Goal: Task Accomplishment & Management: Manage account settings

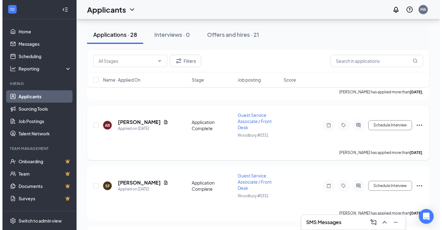
scroll to position [3315, 0]
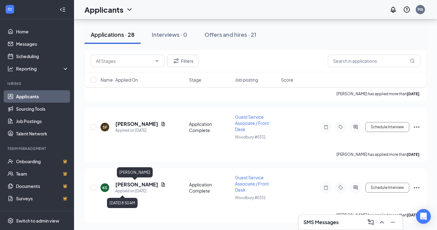
click at [137, 178] on div "[PERSON_NAME]" at bounding box center [135, 173] width 36 height 13
click at [139, 183] on h5 "[PERSON_NAME]" at bounding box center [136, 184] width 43 height 7
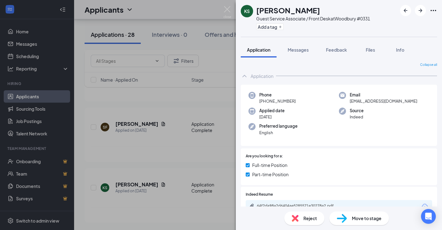
scroll to position [123, 0]
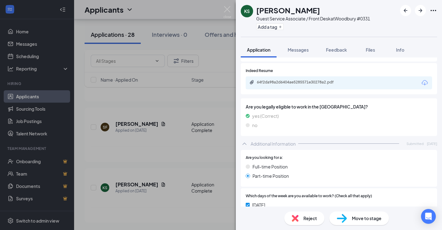
click at [286, 83] on div "64f2da98a2d6404ae5285571e30278a2.pdf" at bounding box center [300, 82] width 86 height 5
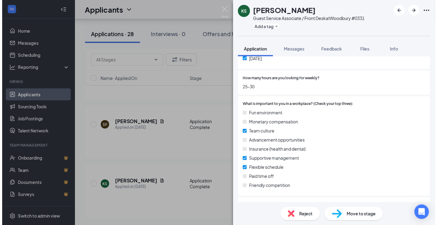
scroll to position [257, 0]
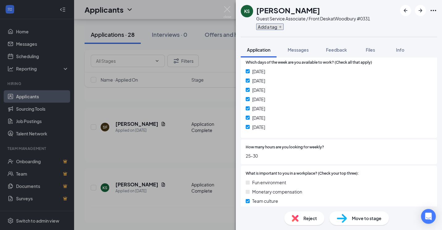
click at [274, 29] on button "Add a tag" at bounding box center [269, 26] width 27 height 6
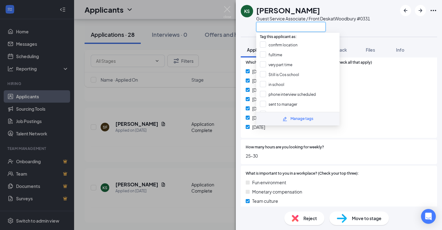
click at [284, 29] on input "text" at bounding box center [290, 27] width 69 height 10
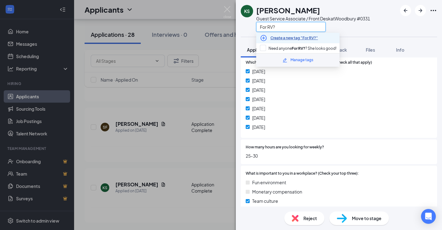
type input "For RV?"
click at [288, 38] on link "Create a new tag "For RV?"" at bounding box center [294, 38] width 48 height 6
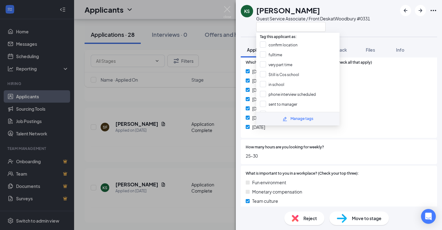
click at [367, 25] on div at bounding box center [313, 27] width 114 height 10
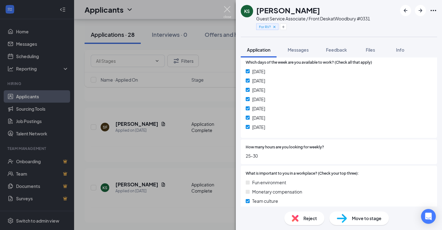
click at [226, 7] on img at bounding box center [228, 12] width 8 height 12
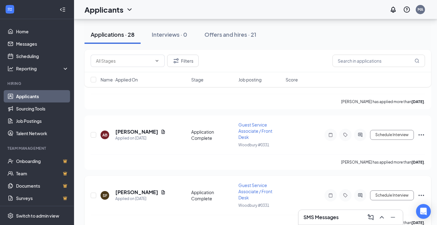
scroll to position [3323, 0]
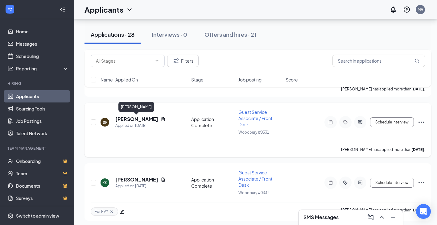
click at [142, 122] on h5 "[PERSON_NAME]" at bounding box center [136, 119] width 43 height 7
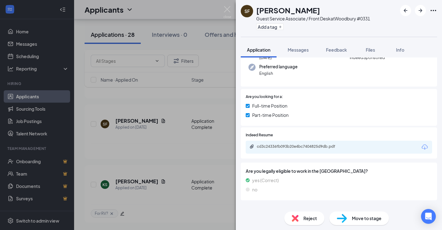
scroll to position [62, 0]
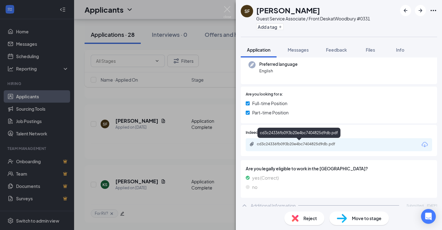
click at [304, 146] on div "cd3c24336fb093b20e4bc7404825d9db.pdf" at bounding box center [300, 143] width 86 height 5
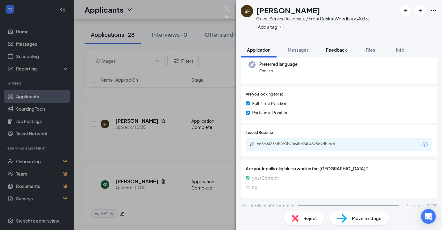
click at [344, 55] on button "Feedback" at bounding box center [336, 49] width 33 height 15
click at [336, 44] on button "Feedback" at bounding box center [336, 49] width 33 height 15
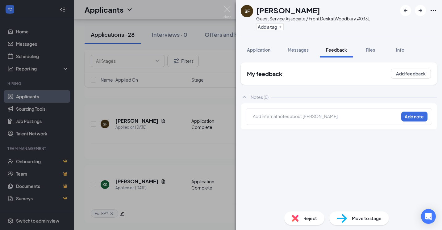
click at [312, 118] on div at bounding box center [325, 116] width 145 height 6
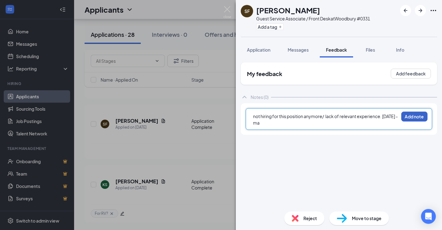
click at [415, 115] on button "Add note" at bounding box center [414, 116] width 26 height 10
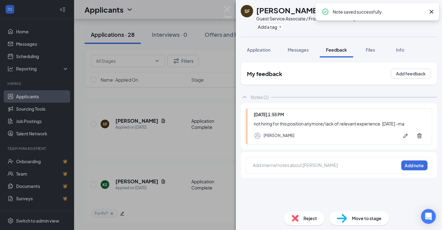
click at [300, 218] on div "Reject" at bounding box center [304, 218] width 40 height 14
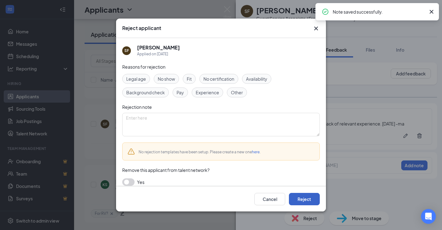
click at [306, 194] on button "Reject" at bounding box center [304, 199] width 31 height 12
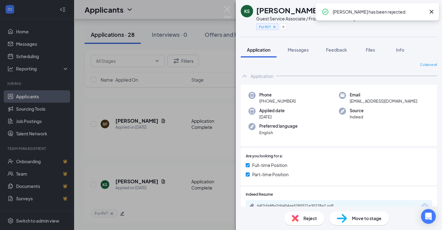
click at [229, 6] on div "KS [PERSON_NAME] Guest Service Associate / Front Desk at [GEOGRAPHIC_DATA] #033…" at bounding box center [221, 115] width 442 height 230
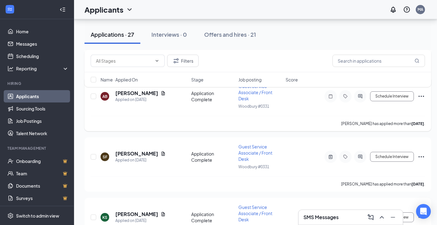
scroll to position [3264, 0]
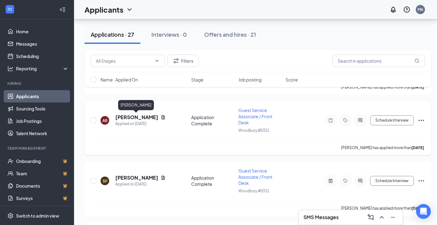
click at [140, 118] on h5 "[PERSON_NAME]" at bounding box center [136, 117] width 43 height 7
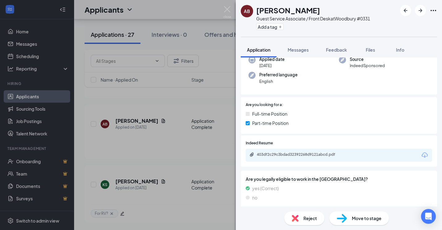
scroll to position [123, 0]
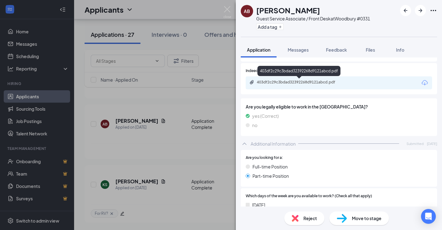
click at [281, 83] on div "403df2c29c3bdad32392268d9121abcd.pdf" at bounding box center [300, 82] width 86 height 5
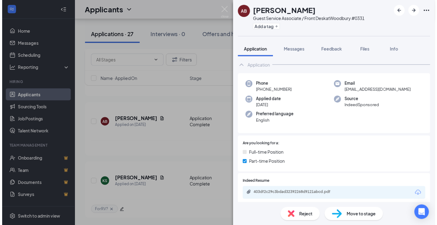
scroll to position [0, 0]
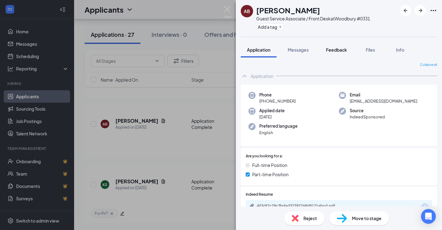
click at [342, 52] on span "Feedback" at bounding box center [336, 50] width 21 height 6
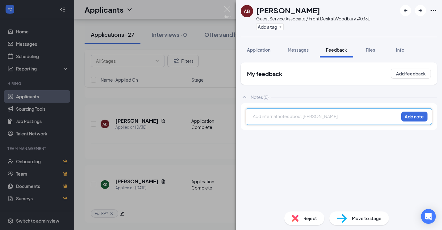
click at [341, 114] on div at bounding box center [325, 116] width 145 height 6
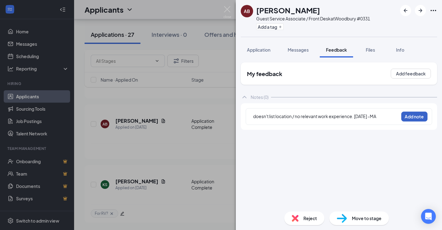
click at [409, 120] on button "Add note" at bounding box center [414, 116] width 26 height 10
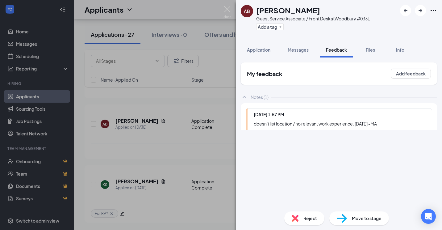
click at [307, 218] on div "AB [PERSON_NAME] Guest Service Associate / Front Desk at [GEOGRAPHIC_DATA] #033…" at bounding box center [339, 115] width 206 height 230
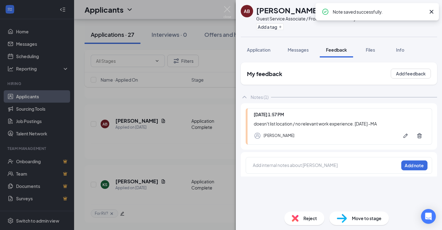
click at [298, 219] on img at bounding box center [295, 218] width 7 height 7
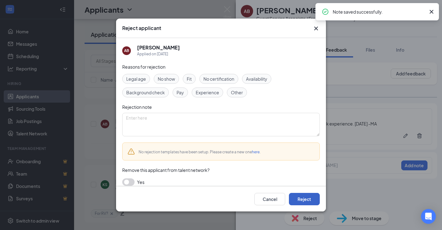
click at [306, 201] on button "Reject" at bounding box center [304, 199] width 31 height 12
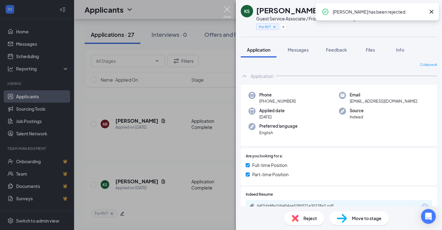
click at [228, 10] on img at bounding box center [228, 12] width 8 height 12
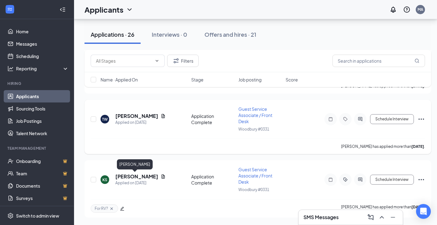
scroll to position [3084, 0]
click at [137, 112] on div "TW [PERSON_NAME] Applied on [DATE] Application Complete Guest Service Associate…" at bounding box center [258, 122] width 335 height 33
click at [137, 118] on h5 "[PERSON_NAME]" at bounding box center [136, 116] width 43 height 7
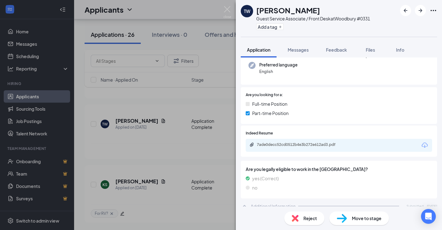
scroll to position [62, 0]
click at [320, 144] on div "7ade0decc52cd0512b4e3b272e612ad3.pdf" at bounding box center [300, 143] width 86 height 5
click at [321, 48] on button "Feedback" at bounding box center [336, 49] width 33 height 15
click at [334, 48] on div "TW [PERSON_NAME] Guest Service Associate / Front Desk at [GEOGRAPHIC_DATA] #033…" at bounding box center [339, 115] width 206 height 230
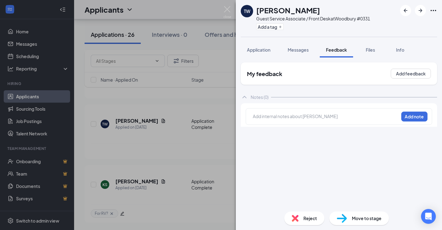
click at [298, 122] on div "Add internal notes about [PERSON_NAME] Add note" at bounding box center [339, 116] width 186 height 17
click at [304, 119] on div at bounding box center [325, 116] width 145 height 6
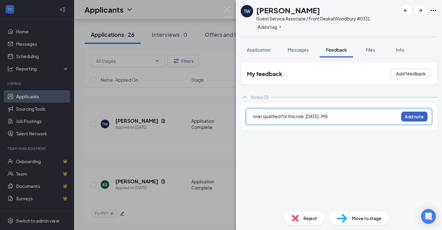
drag, startPoint x: 407, startPoint y: 117, endPoint x: 408, endPoint y: 100, distance: 17.0
click at [407, 117] on button "Add note" at bounding box center [414, 116] width 26 height 10
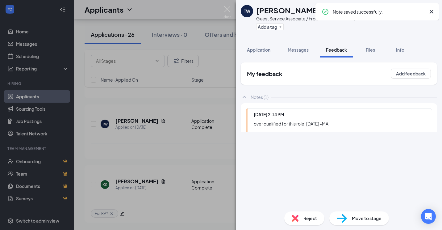
click at [294, 218] on div "TW [PERSON_NAME] Guest Service Associate / Front Desk at [GEOGRAPHIC_DATA] #033…" at bounding box center [339, 115] width 206 height 230
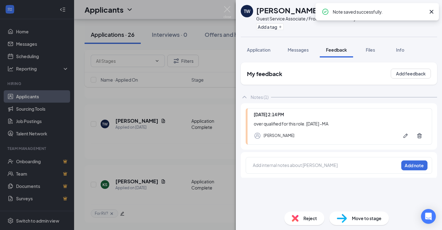
click at [293, 212] on div "Reject" at bounding box center [304, 218] width 40 height 14
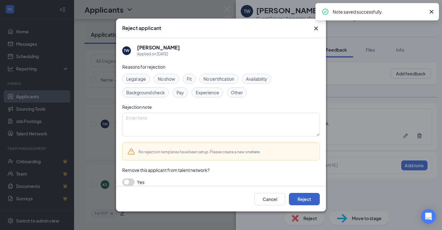
click at [299, 194] on button "Reject" at bounding box center [304, 199] width 31 height 12
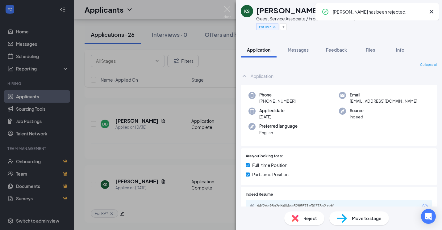
scroll to position [2958, 0]
click at [228, 7] on img at bounding box center [228, 12] width 8 height 12
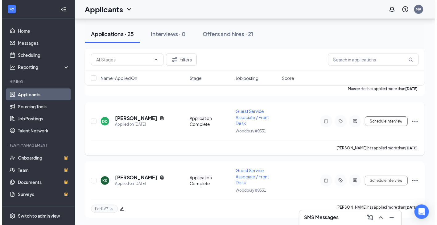
scroll to position [2963, 0]
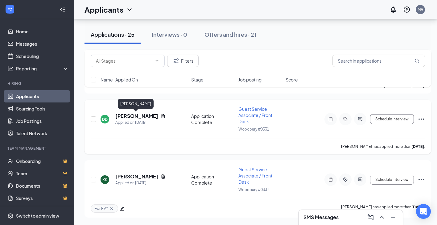
click at [124, 117] on h5 "[PERSON_NAME]" at bounding box center [136, 116] width 43 height 7
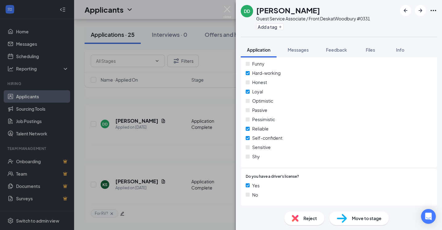
scroll to position [535, 0]
click at [342, 52] on div "Feedback" at bounding box center [336, 50] width 21 height 6
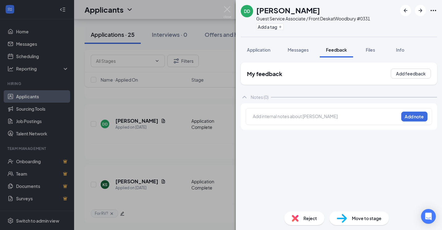
click at [317, 121] on div "Add internal notes about [PERSON_NAME] Add note" at bounding box center [339, 116] width 186 height 17
click at [316, 119] on div at bounding box center [325, 117] width 145 height 8
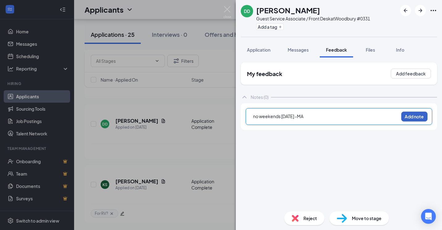
click at [411, 118] on button "Add note" at bounding box center [414, 116] width 26 height 10
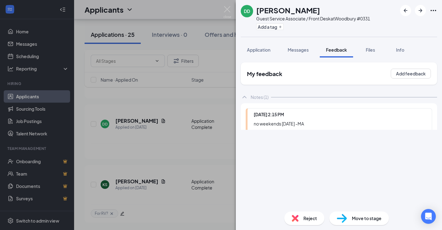
click at [309, 221] on div "DD [PERSON_NAME] Guest Service Associate / Front Desk at [GEOGRAPHIC_DATA] #033…" at bounding box center [339, 115] width 206 height 230
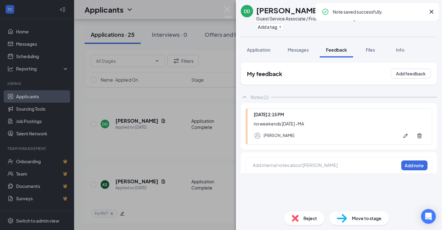
click at [308, 221] on div "Reject" at bounding box center [304, 218] width 40 height 14
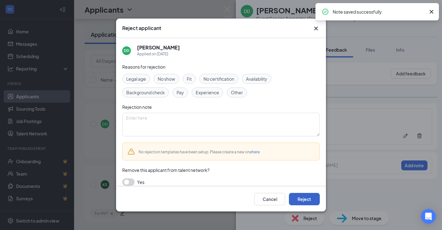
click at [311, 200] on button "Reject" at bounding box center [304, 199] width 31 height 12
click at [228, 10] on img at bounding box center [228, 12] width 8 height 12
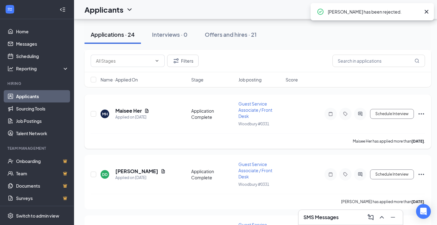
scroll to position [2897, 0]
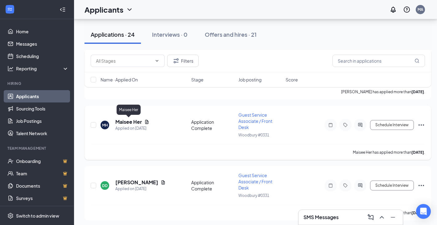
click at [116, 123] on h5 "Maisee Her" at bounding box center [128, 122] width 27 height 7
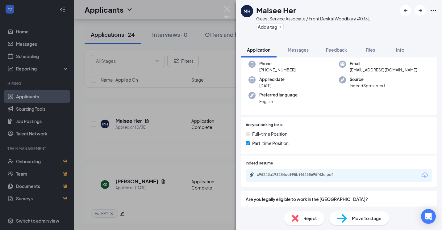
scroll to position [93, 0]
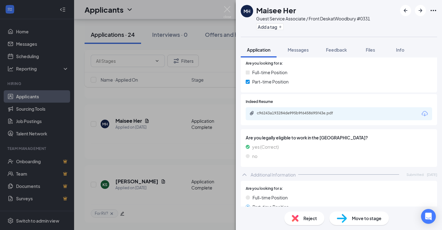
click at [314, 113] on div "c96243a193284de995b9f6458695f43e.pdf" at bounding box center [300, 113] width 86 height 5
click at [276, 25] on button "Add a tag" at bounding box center [269, 26] width 27 height 6
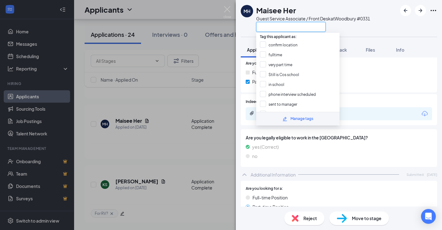
click at [312, 26] on input "text" at bounding box center [290, 27] width 69 height 10
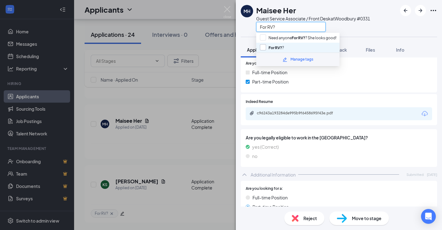
type input "For RV?"
click at [264, 45] on input "For RV? ?" at bounding box center [272, 47] width 24 height 7
checkbox input "true"
click at [351, 23] on div "For RV?" at bounding box center [313, 27] width 114 height 10
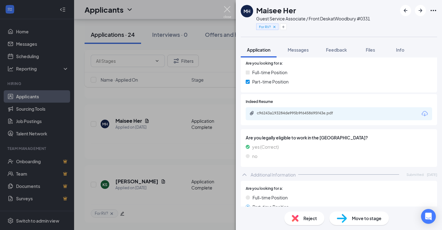
click at [227, 10] on img at bounding box center [228, 12] width 8 height 12
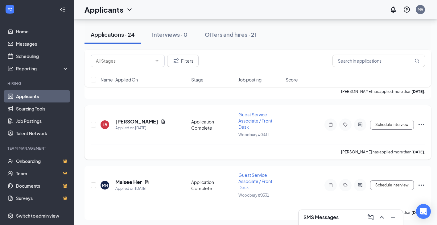
scroll to position [2776, 0]
click at [129, 123] on h5 "[PERSON_NAME]" at bounding box center [136, 122] width 43 height 7
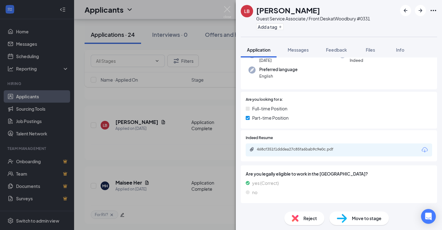
scroll to position [123, 0]
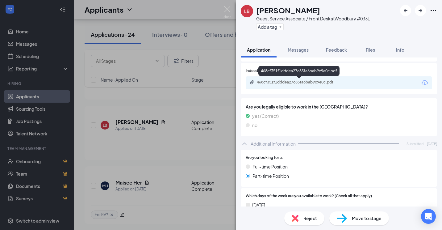
click at [303, 84] on div "468cf351f1dddea27c85fa6bab9c9e0c.pdf" at bounding box center [300, 82] width 86 height 5
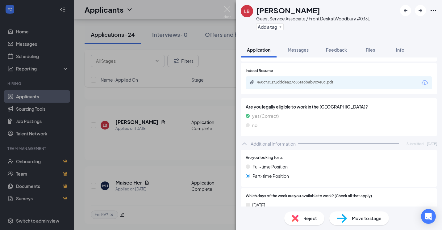
click at [342, 46] on button "Feedback" at bounding box center [336, 49] width 33 height 15
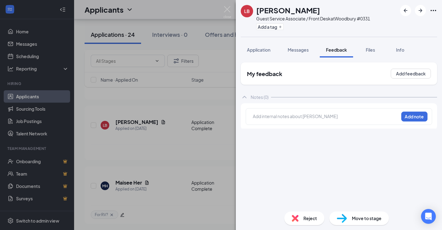
drag, startPoint x: 302, startPoint y: 112, endPoint x: 299, endPoint y: 116, distance: 5.1
click at [299, 116] on div "Add internal notes about [PERSON_NAME] Add note" at bounding box center [339, 116] width 186 height 17
click at [303, 118] on div at bounding box center [325, 116] width 145 height 6
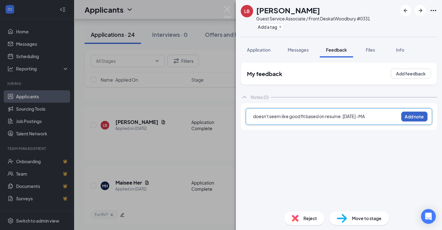
click at [417, 119] on button "Add note" at bounding box center [414, 116] width 26 height 10
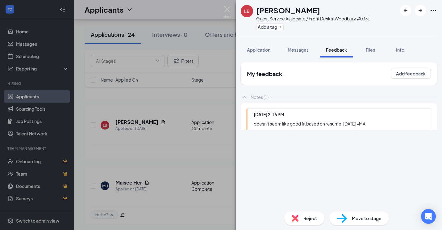
click at [296, 219] on div "LB [PERSON_NAME] Guest Service Associate / Front Desk at [GEOGRAPHIC_DATA] #033…" at bounding box center [339, 115] width 206 height 230
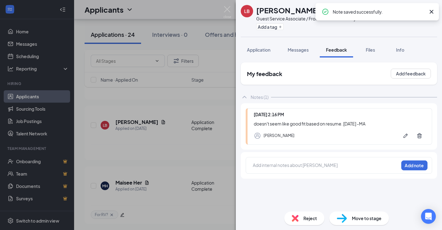
click at [298, 219] on img at bounding box center [295, 218] width 7 height 7
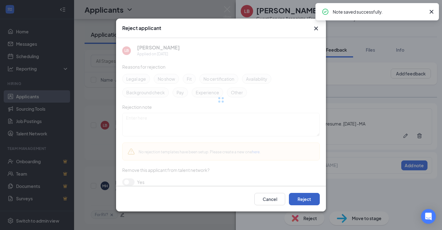
click at [306, 196] on button "Reject" at bounding box center [304, 199] width 31 height 12
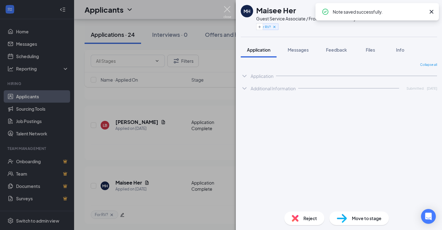
click at [228, 7] on img at bounding box center [228, 12] width 8 height 12
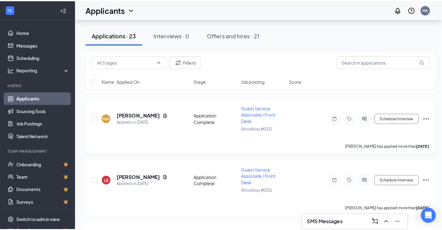
scroll to position [2717, 0]
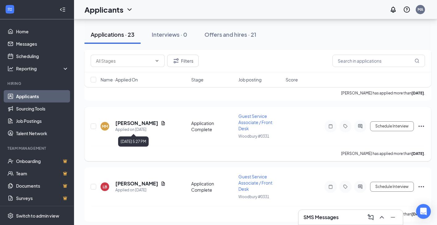
click at [155, 124] on h5 "[PERSON_NAME]" at bounding box center [136, 123] width 43 height 7
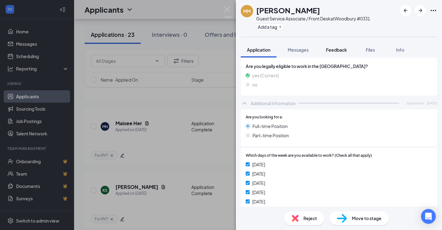
scroll to position [102, 0]
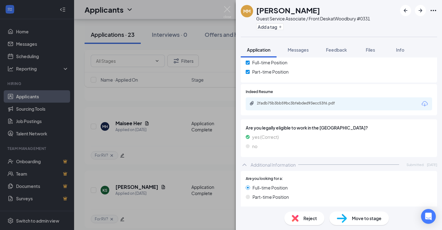
drag, startPoint x: 338, startPoint y: 49, endPoint x: 322, endPoint y: 146, distance: 97.9
click at [338, 49] on span "Feedback" at bounding box center [336, 50] width 21 height 6
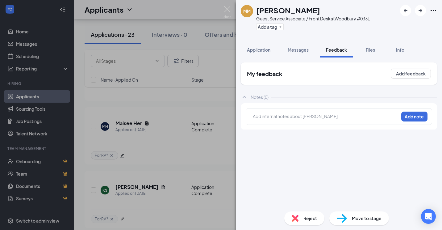
click at [328, 118] on div at bounding box center [325, 116] width 145 height 6
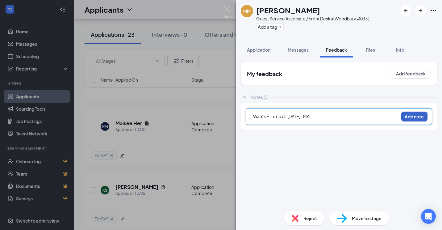
click at [420, 117] on button "Add note" at bounding box center [414, 116] width 26 height 10
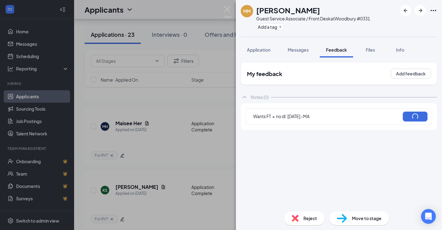
click at [311, 219] on span "Reject" at bounding box center [310, 218] width 14 height 7
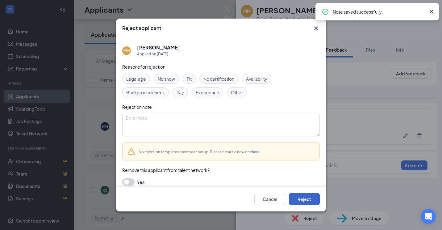
click at [302, 200] on button "Reject" at bounding box center [304, 199] width 31 height 12
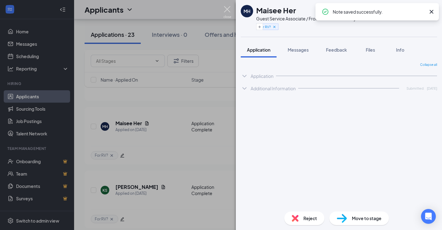
click at [225, 12] on img at bounding box center [228, 12] width 8 height 12
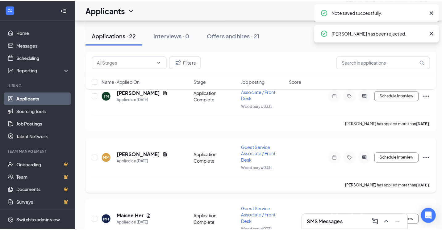
scroll to position [2624, 0]
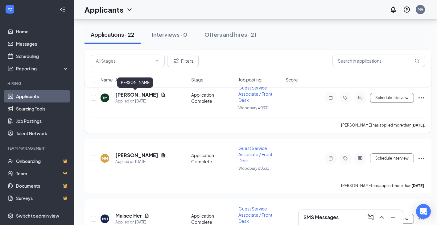
click at [125, 95] on h5 "[PERSON_NAME]" at bounding box center [136, 94] width 43 height 7
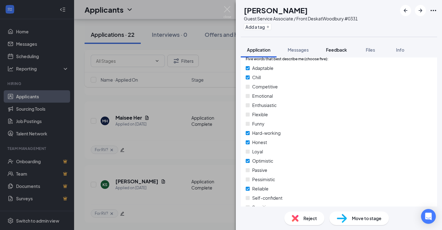
scroll to position [473, 0]
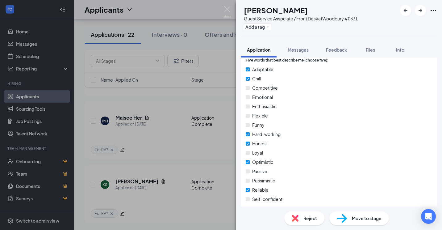
click at [327, 53] on button "Feedback" at bounding box center [336, 49] width 33 height 15
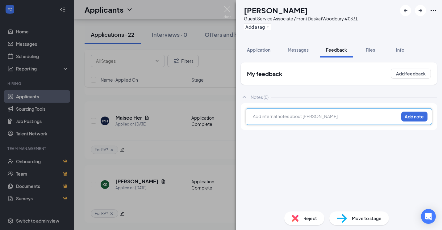
click at [310, 116] on div at bounding box center [325, 116] width 145 height 6
click at [410, 115] on button "Add note" at bounding box center [414, 116] width 26 height 10
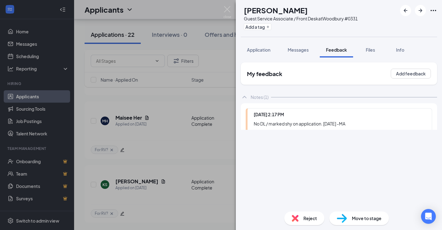
click at [316, 215] on div "TM [PERSON_NAME] Guest Service Associate / Front Desk at [GEOGRAPHIC_DATA] #033…" at bounding box center [339, 115] width 206 height 230
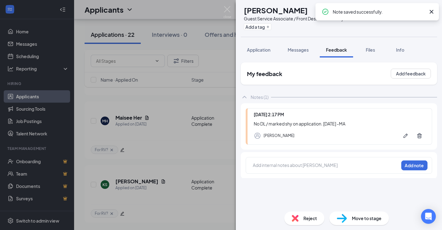
click at [308, 218] on span "Reject" at bounding box center [310, 218] width 14 height 7
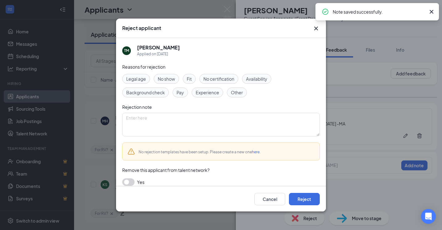
click at [300, 190] on div "Cancel Reject" at bounding box center [221, 198] width 210 height 25
click at [301, 200] on button "Reject" at bounding box center [304, 199] width 31 height 12
click at [224, 7] on img at bounding box center [228, 12] width 8 height 12
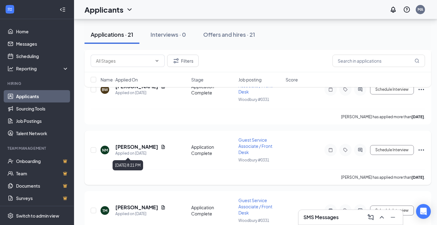
scroll to position [2447, 0]
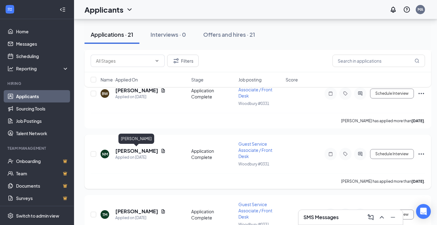
click at [140, 149] on h5 "[PERSON_NAME]" at bounding box center [136, 151] width 43 height 7
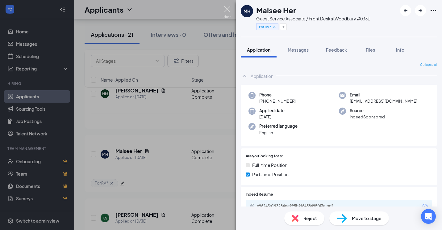
click at [226, 10] on img at bounding box center [228, 12] width 8 height 12
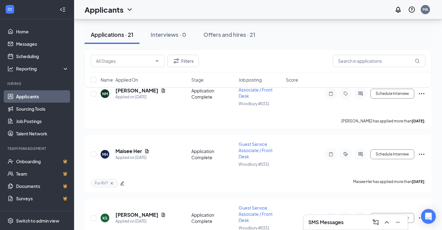
click at [142, 90] on div "Filters Name · Applied On Stage Job posting Score" at bounding box center [258, 72] width 347 height 44
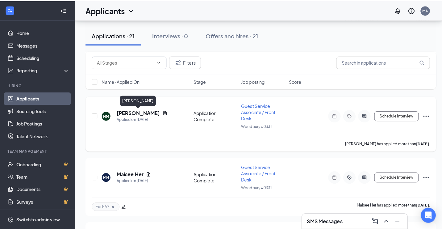
scroll to position [2416, 0]
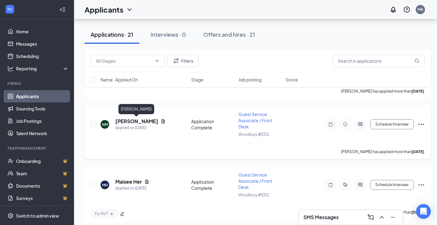
click at [144, 120] on h5 "[PERSON_NAME]" at bounding box center [136, 121] width 43 height 7
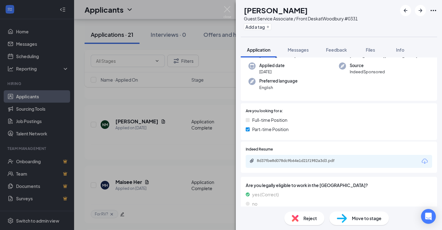
scroll to position [41, 0]
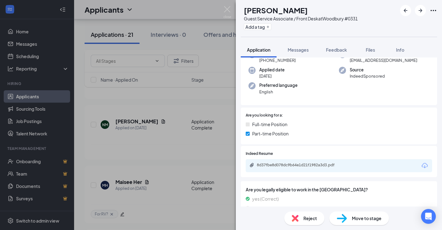
click at [320, 161] on div "8d37fbe8d078dc9b64e1d21f1982a3d3.pdf" at bounding box center [339, 165] width 186 height 13
click at [319, 162] on div "8d37fbe8d078dc9b64e1d21f1982a3d3.pdf" at bounding box center [300, 164] width 86 height 5
click at [336, 50] on span "Feedback" at bounding box center [336, 50] width 21 height 6
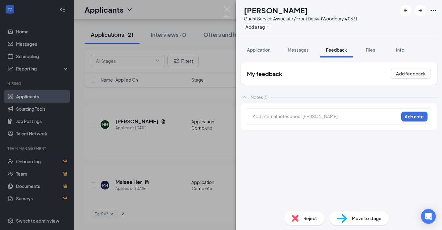
click at [332, 120] on div at bounding box center [325, 117] width 145 height 8
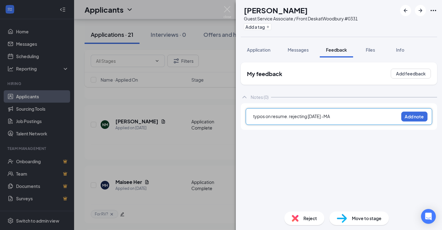
click at [415, 111] on div "typos on resume. rejecting [DATE] -MA Add note" at bounding box center [339, 116] width 186 height 17
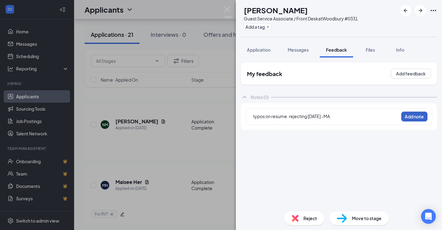
click at [414, 119] on button "Add note" at bounding box center [414, 116] width 26 height 10
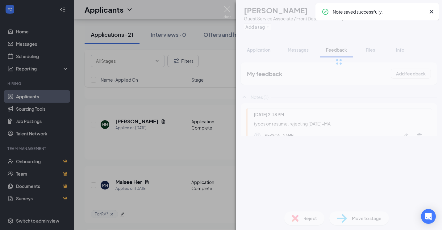
click at [310, 221] on div "Reject" at bounding box center [304, 218] width 40 height 14
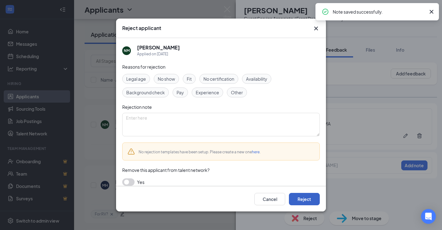
click at [305, 202] on button "Reject" at bounding box center [304, 199] width 31 height 12
click at [226, 9] on img at bounding box center [228, 12] width 8 height 12
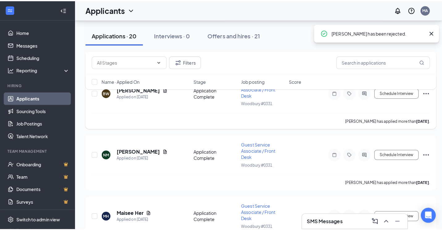
scroll to position [2355, 0]
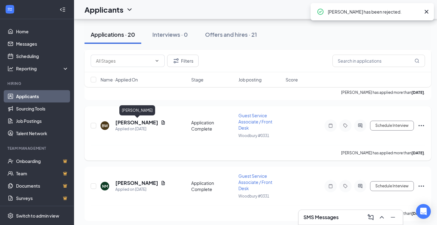
click at [152, 117] on div "[PERSON_NAME]" at bounding box center [137, 111] width 36 height 13
click at [151, 121] on h5 "[PERSON_NAME]" at bounding box center [136, 122] width 43 height 7
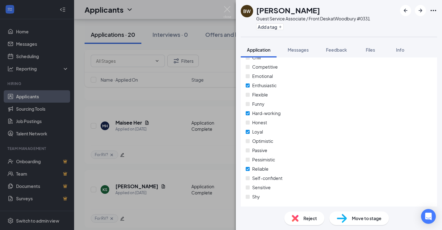
scroll to position [535, 0]
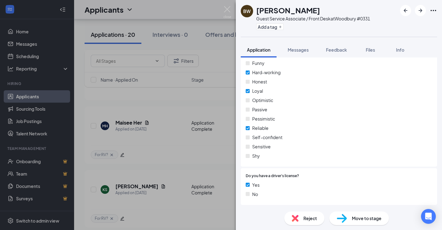
drag, startPoint x: 329, startPoint y: 48, endPoint x: 304, endPoint y: 118, distance: 74.5
click at [330, 48] on span "Feedback" at bounding box center [336, 50] width 21 height 6
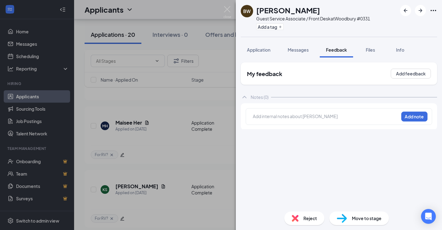
click at [293, 111] on div "Add internal notes about [PERSON_NAME] Add note" at bounding box center [339, 116] width 186 height 17
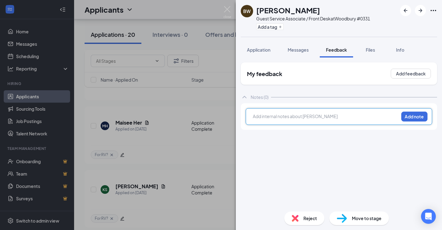
click at [292, 118] on div at bounding box center [325, 116] width 145 height 6
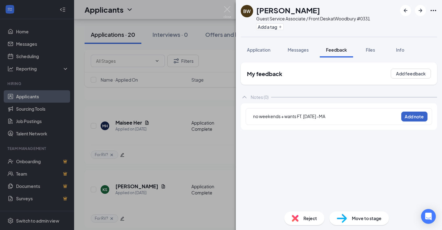
click at [408, 115] on button "Add note" at bounding box center [414, 116] width 26 height 10
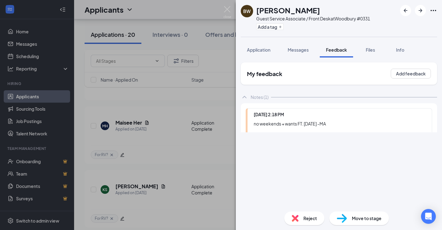
click at [307, 216] on div "BW [PERSON_NAME] Guest Service Associate / Front Desk at [GEOGRAPHIC_DATA] #033…" at bounding box center [339, 115] width 206 height 230
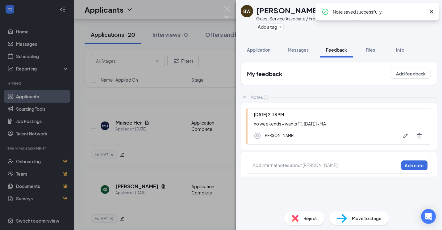
click at [307, 216] on span "Reject" at bounding box center [310, 218] width 14 height 7
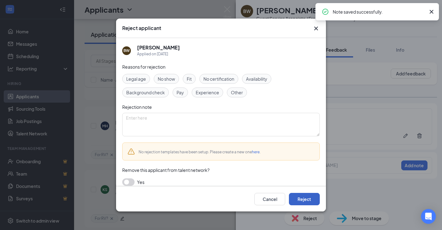
click at [309, 195] on button "Reject" at bounding box center [304, 199] width 31 height 12
click at [230, 5] on div "Reject applicant BW [PERSON_NAME] Applied on [DATE] Reasons for rejection Legal…" at bounding box center [221, 115] width 442 height 230
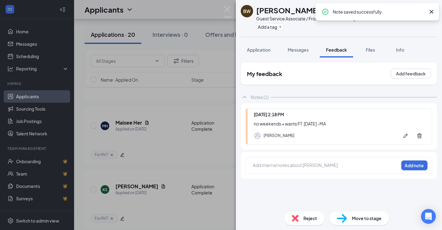
click at [230, 5] on div "BW [PERSON_NAME] Guest Service Associate / Front Desk at [GEOGRAPHIC_DATA] #033…" at bounding box center [221, 115] width 442 height 230
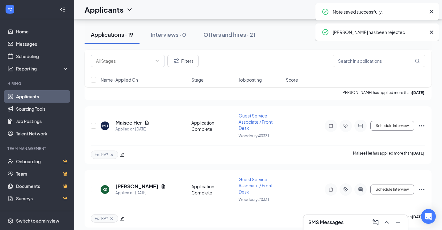
drag, startPoint x: 228, startPoint y: 6, endPoint x: 177, endPoint y: 143, distance: 145.4
click at [219, 9] on div "Applicants MA" at bounding box center [258, 9] width 368 height 19
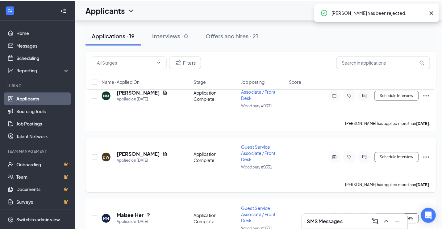
scroll to position [2231, 0]
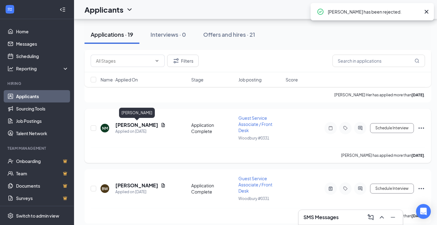
click at [143, 126] on h5 "[PERSON_NAME]" at bounding box center [136, 125] width 43 height 7
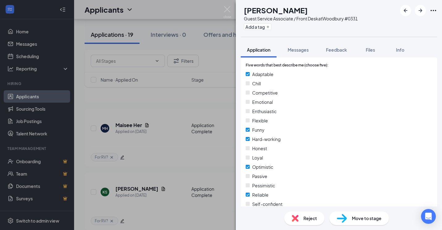
scroll to position [535, 0]
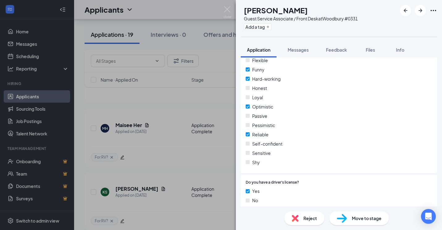
click at [343, 51] on span "Feedback" at bounding box center [336, 50] width 21 height 6
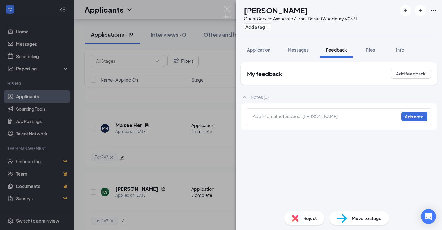
drag, startPoint x: 315, startPoint y: 105, endPoint x: 315, endPoint y: 115, distance: 9.6
click at [315, 106] on div "Add internal notes about [PERSON_NAME] Add note" at bounding box center [339, 116] width 196 height 27
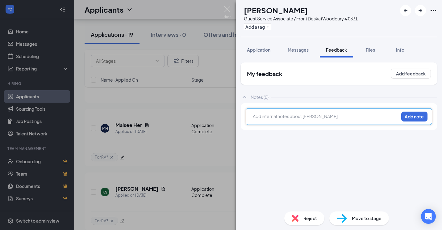
click at [315, 115] on div at bounding box center [325, 116] width 145 height 6
drag, startPoint x: 264, startPoint y: 48, endPoint x: 305, endPoint y: 128, distance: 90.0
click at [264, 48] on span "Application" at bounding box center [258, 50] width 23 height 6
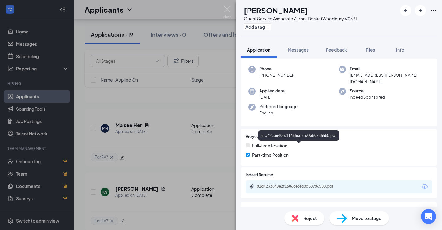
scroll to position [62, 0]
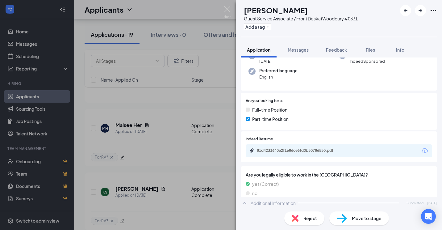
click at [285, 148] on div "81d4233640e2f1686ce6fd0b50786550.pdf" at bounding box center [300, 150] width 86 height 5
click at [340, 52] on span "Feedback" at bounding box center [336, 50] width 21 height 6
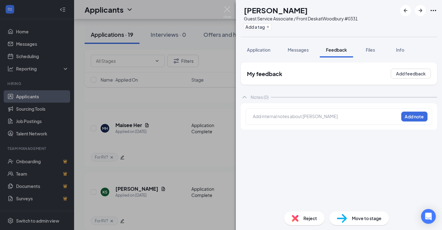
click at [317, 117] on div at bounding box center [325, 116] width 145 height 6
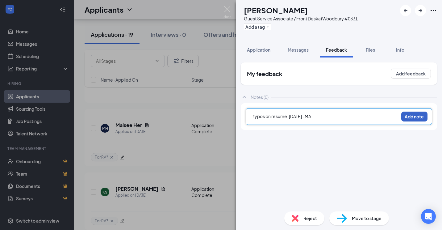
click at [407, 118] on button "Add note" at bounding box center [414, 116] width 26 height 10
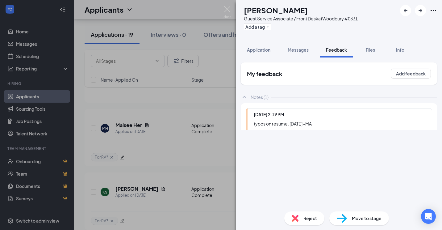
click at [304, 217] on div "NM [PERSON_NAME] Guest Service Associate / Front Desk at [GEOGRAPHIC_DATA] #033…" at bounding box center [339, 115] width 206 height 230
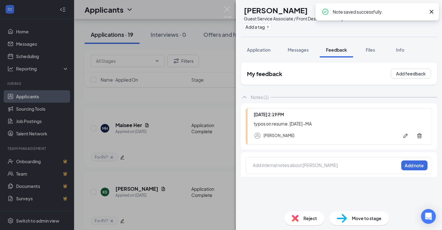
click at [302, 219] on div "Reject" at bounding box center [304, 218] width 40 height 14
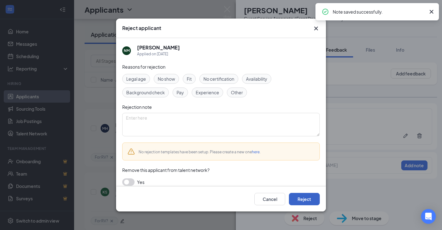
click at [307, 195] on button "Reject" at bounding box center [304, 199] width 31 height 12
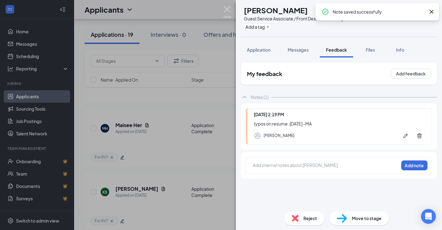
click at [228, 10] on img at bounding box center [228, 12] width 8 height 12
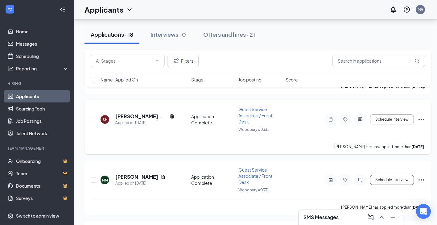
scroll to position [2108, 0]
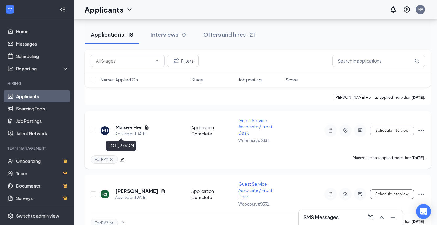
click at [133, 128] on h5 "Maisee Her" at bounding box center [128, 127] width 27 height 7
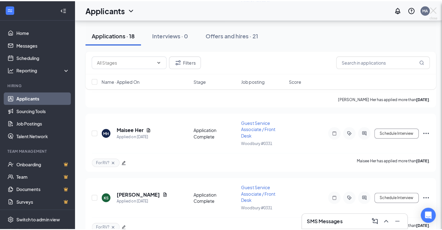
scroll to position [1953, 0]
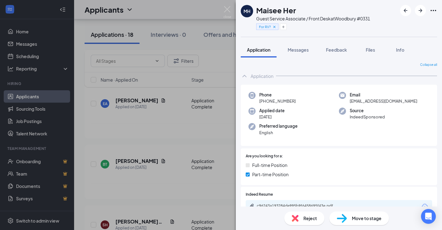
click at [182, 77] on div "MH Maisee Her Guest Service Associate / Front Desk at [GEOGRAPHIC_DATA] #0331 F…" at bounding box center [221, 115] width 442 height 230
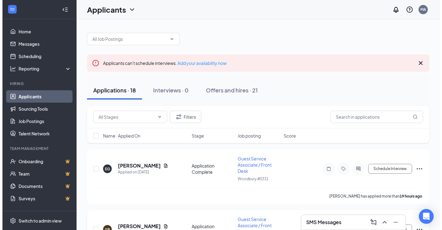
scroll to position [31, 0]
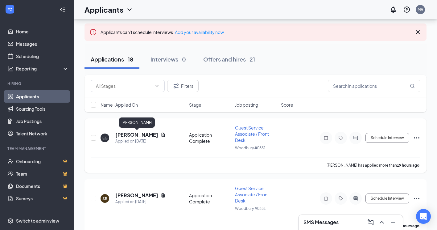
click at [142, 134] on h5 "[PERSON_NAME]" at bounding box center [136, 134] width 43 height 7
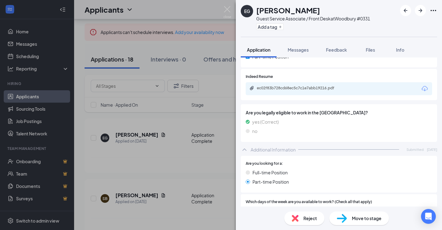
scroll to position [72, 0]
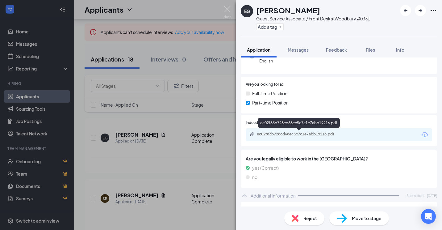
click at [293, 135] on div "ec02f83b728cd68ec5c7c1e7abb19216.pdf" at bounding box center [300, 134] width 86 height 5
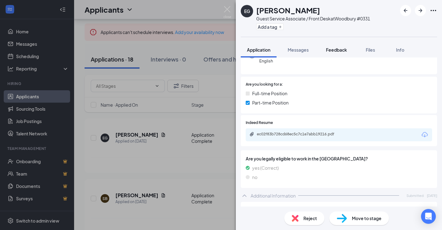
click at [342, 48] on span "Feedback" at bounding box center [336, 50] width 21 height 6
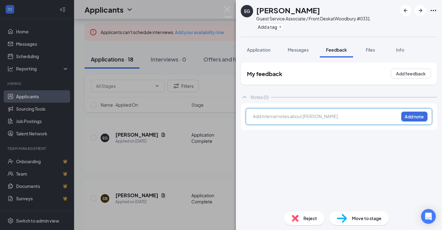
click at [302, 118] on div at bounding box center [325, 116] width 145 height 6
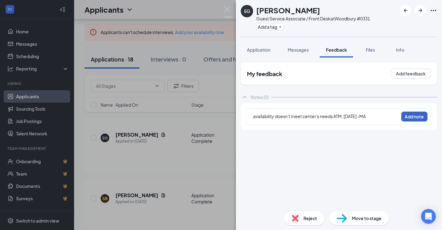
click at [409, 117] on button "Add note" at bounding box center [414, 116] width 26 height 10
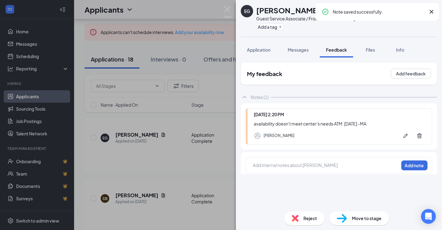
click at [303, 215] on div "Reject" at bounding box center [304, 218] width 40 height 14
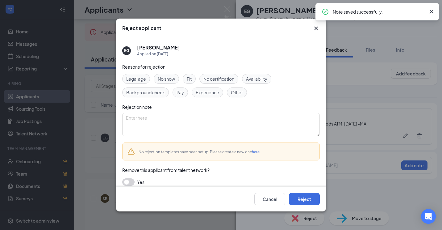
click at [302, 192] on div "Cancel Reject" at bounding box center [221, 198] width 210 height 25
click at [300, 193] on button "Reject" at bounding box center [304, 199] width 31 height 12
click at [227, 7] on img at bounding box center [228, 12] width 8 height 12
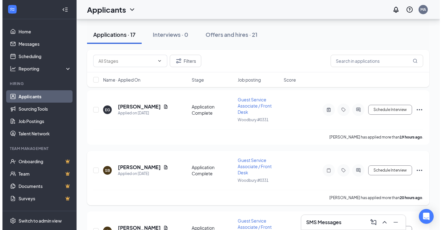
scroll to position [62, 0]
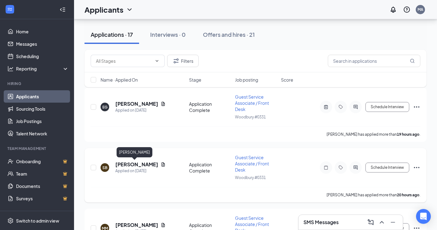
click at [125, 161] on div "[PERSON_NAME] [PERSON_NAME] Applied on [DATE] Application Complete Guest Servic…" at bounding box center [256, 170] width 330 height 33
click at [123, 163] on h5 "[PERSON_NAME]" at bounding box center [136, 164] width 43 height 7
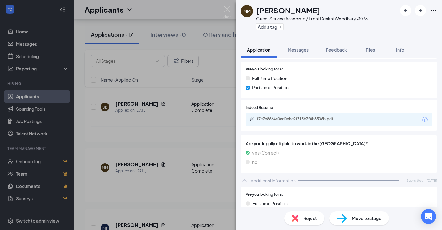
scroll to position [72, 0]
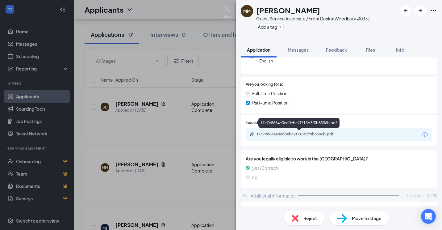
click at [299, 127] on div "f7c7c8664e0cd0ebc2f713b3f0b8506b.pdf" at bounding box center [298, 123] width 81 height 10
click at [296, 129] on div "f7c7c8664e0cd0ebc2f713b3f0b8506b.pdf" at bounding box center [298, 124] width 81 height 13
click at [299, 137] on div "f7c7c8664e0cd0ebc2f713b3f0b8506b.pdf" at bounding box center [299, 135] width 100 height 6
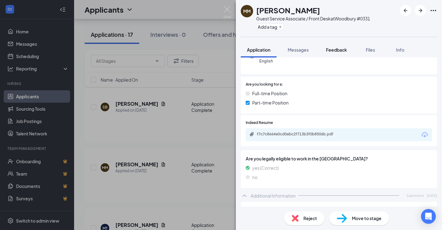
click at [343, 52] on span "Feedback" at bounding box center [336, 50] width 21 height 6
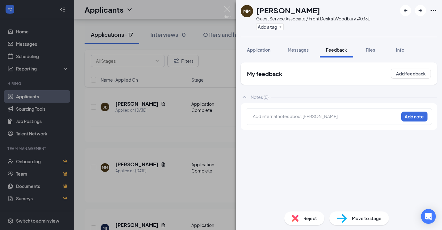
click at [301, 124] on div "Add internal notes about [PERSON_NAME] Add note" at bounding box center [339, 116] width 186 height 17
click at [308, 122] on div "Add internal notes about [PERSON_NAME] Add note" at bounding box center [339, 116] width 186 height 17
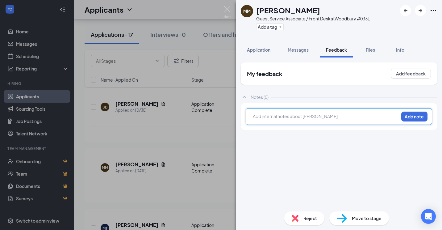
click at [311, 116] on div at bounding box center [325, 116] width 145 height 6
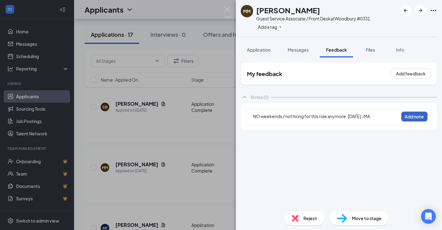
drag, startPoint x: 418, startPoint y: 116, endPoint x: 367, endPoint y: 161, distance: 67.6
click at [418, 116] on button "Add note" at bounding box center [414, 116] width 26 height 10
click at [317, 214] on div "Reject" at bounding box center [304, 218] width 40 height 14
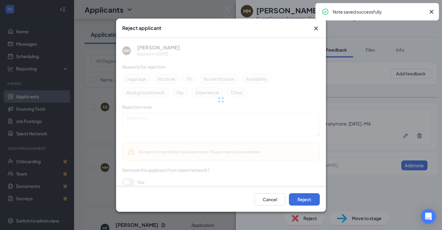
click at [317, 214] on div "Reject applicant MM [PERSON_NAME] Applied on [DATE] Reasons for rejection Legal…" at bounding box center [221, 115] width 442 height 230
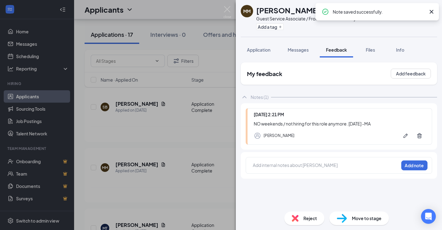
click at [299, 213] on div "Reject" at bounding box center [304, 218] width 40 height 14
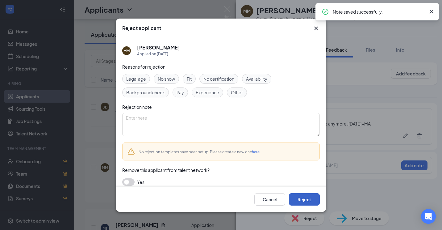
click at [290, 200] on button "Reject" at bounding box center [304, 199] width 31 height 12
click at [231, 9] on div "MM [PERSON_NAME] Guest Service Associate / Front Desk at [GEOGRAPHIC_DATA] #033…" at bounding box center [221, 115] width 442 height 230
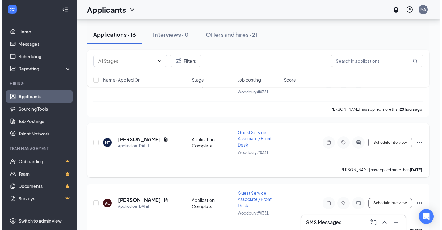
scroll to position [93, 0]
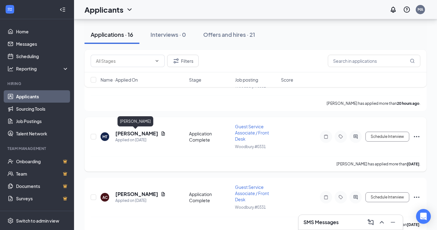
click at [133, 134] on h5 "[PERSON_NAME]" at bounding box center [136, 133] width 43 height 7
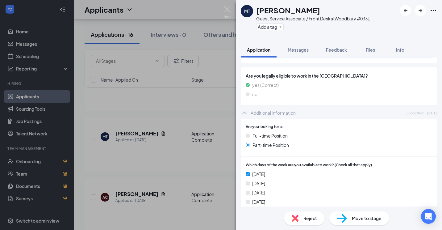
scroll to position [72, 0]
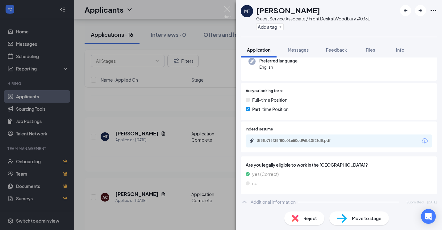
drag, startPoint x: 341, startPoint y: 55, endPoint x: 307, endPoint y: 134, distance: 85.2
click at [341, 55] on button "Feedback" at bounding box center [336, 49] width 33 height 15
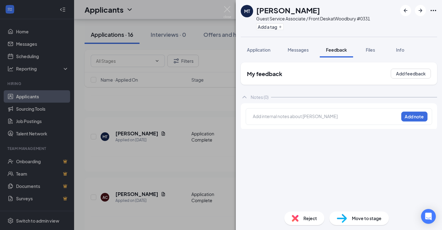
click at [313, 112] on div "Add internal notes about [PERSON_NAME] Add note" at bounding box center [339, 116] width 186 height 17
click at [304, 104] on div "Add internal notes about [PERSON_NAME] Add note" at bounding box center [339, 116] width 196 height 27
click at [286, 118] on div at bounding box center [325, 116] width 145 height 6
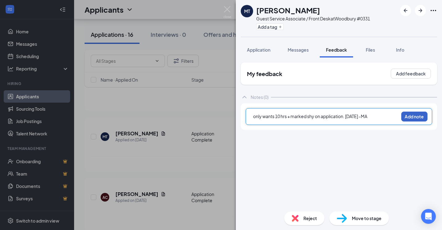
drag, startPoint x: 412, startPoint y: 114, endPoint x: 392, endPoint y: 132, distance: 27.1
click at [412, 114] on button "Add note" at bounding box center [414, 116] width 26 height 10
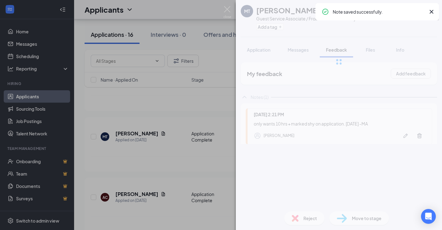
click at [295, 217] on img at bounding box center [295, 218] width 7 height 7
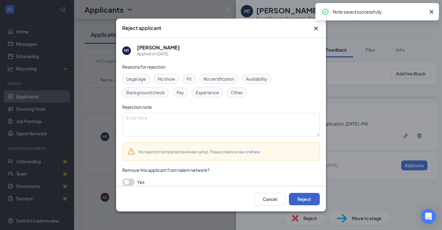
click at [297, 199] on button "Reject" at bounding box center [304, 199] width 31 height 12
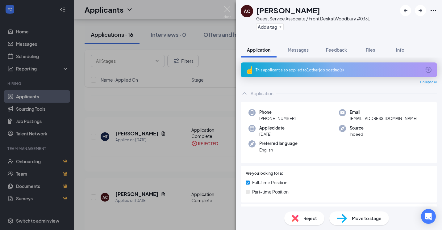
click at [310, 69] on div "This applicant also applied to 1 other job posting(s)" at bounding box center [338, 69] width 165 height 5
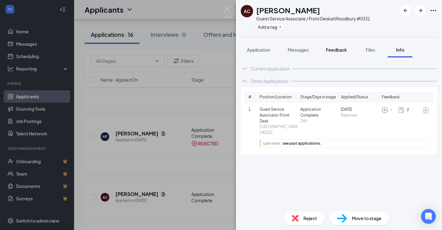
click at [337, 47] on span "Feedback" at bounding box center [336, 50] width 21 height 6
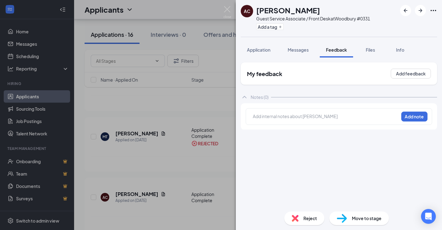
click at [333, 116] on div at bounding box center [325, 116] width 145 height 6
click at [407, 119] on button "Add note" at bounding box center [414, 116] width 26 height 10
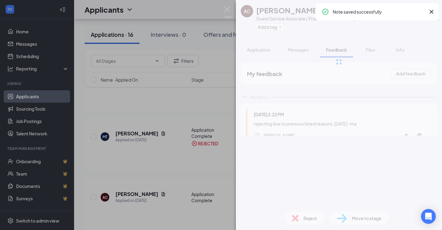
click at [303, 217] on div "AC [PERSON_NAME] Guest Service Associate / Front Desk at [GEOGRAPHIC_DATA] #033…" at bounding box center [339, 115] width 206 height 230
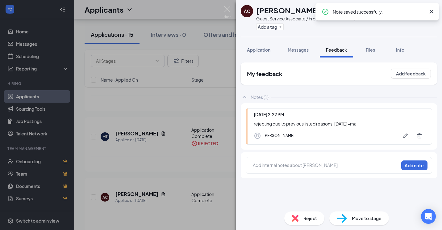
click at [300, 217] on div "Reject" at bounding box center [304, 218] width 40 height 14
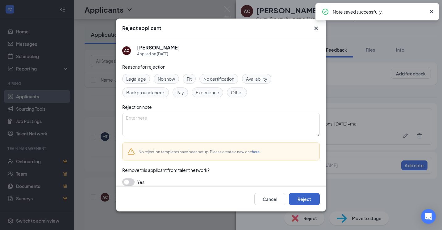
click at [295, 196] on button "Reject" at bounding box center [304, 199] width 31 height 12
click at [224, 8] on img at bounding box center [228, 12] width 8 height 12
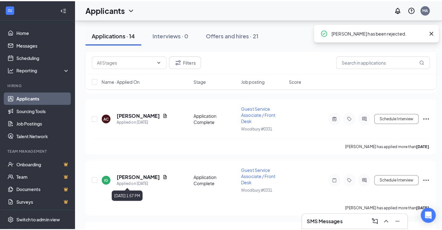
scroll to position [123, 0]
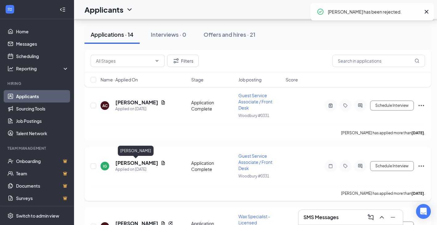
click at [129, 163] on h5 "[PERSON_NAME]" at bounding box center [136, 163] width 43 height 7
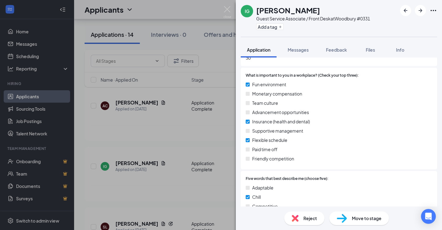
scroll to position [349, 0]
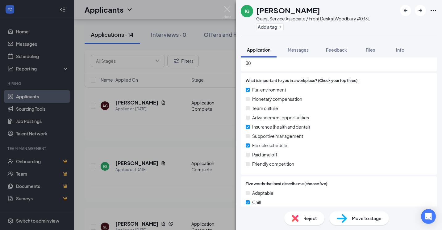
drag, startPoint x: 334, startPoint y: 47, endPoint x: 324, endPoint y: 98, distance: 52.5
click at [334, 47] on div "Feedback" at bounding box center [336, 50] width 21 height 6
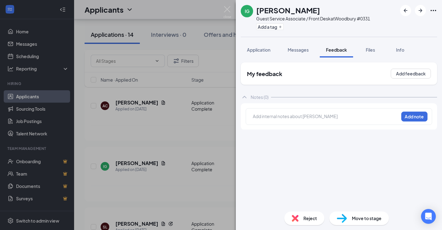
click at [319, 114] on div at bounding box center [325, 116] width 145 height 6
click at [412, 123] on div "no weekends + marked shy on application. [DATE] -MA Add note" at bounding box center [339, 116] width 186 height 17
click at [412, 120] on button "Add note" at bounding box center [414, 116] width 26 height 10
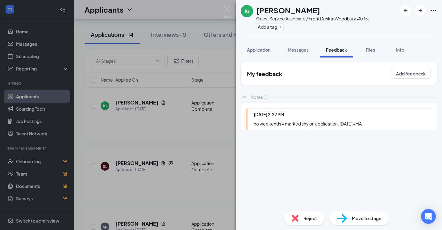
click at [293, 222] on div "IG [PERSON_NAME] Guest Service Associate / Front Desk at [GEOGRAPHIC_DATA] #033…" at bounding box center [339, 115] width 206 height 230
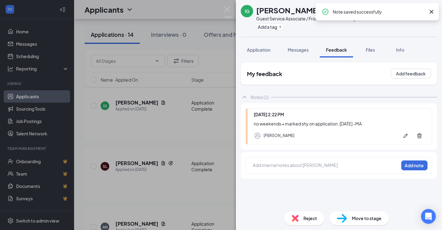
click at [293, 216] on img at bounding box center [295, 218] width 7 height 7
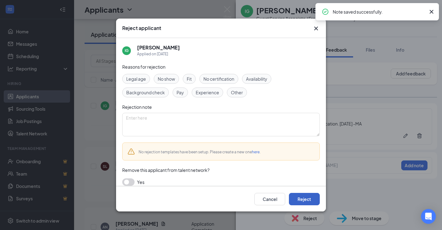
click at [299, 194] on button "Reject" at bounding box center [304, 199] width 31 height 12
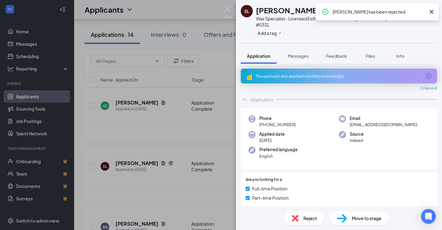
click at [310, 77] on div "This applicant also applied to 3 other job posting(s)" at bounding box center [338, 75] width 165 height 5
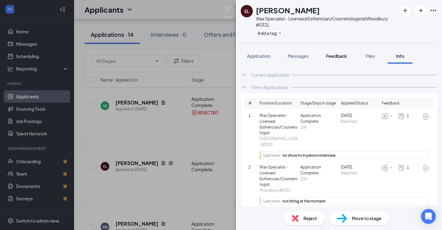
click at [330, 53] on button "Feedback" at bounding box center [336, 55] width 33 height 15
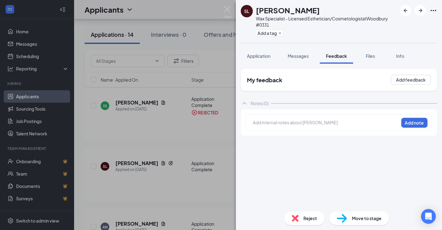
click at [305, 111] on div "Add internal notes about [PERSON_NAME] Add note" at bounding box center [339, 122] width 196 height 27
click at [304, 126] on div at bounding box center [325, 123] width 145 height 8
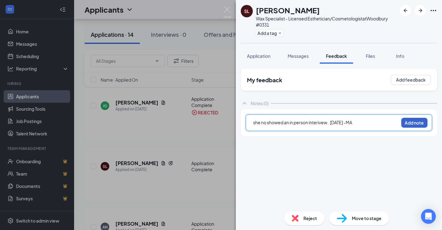
click at [413, 125] on button "Add note" at bounding box center [414, 123] width 26 height 10
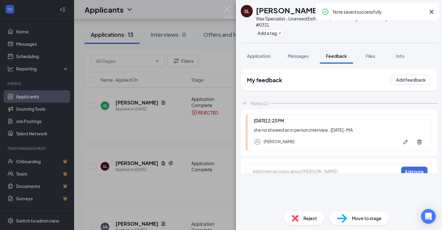
click at [299, 218] on div "Reject" at bounding box center [304, 218] width 40 height 14
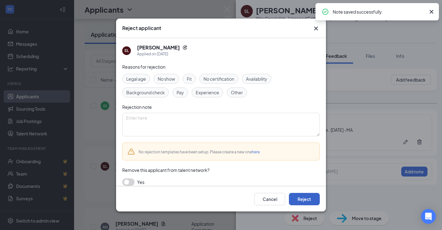
click at [308, 199] on button "Reject" at bounding box center [304, 199] width 31 height 12
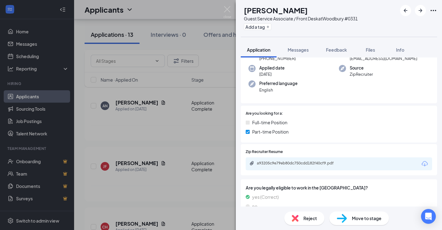
scroll to position [41, 0]
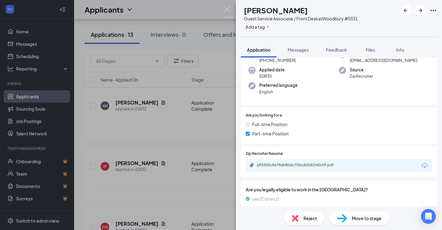
drag, startPoint x: 334, startPoint y: 50, endPoint x: 322, endPoint y: 115, distance: 66.6
click at [334, 50] on span "Feedback" at bounding box center [336, 50] width 21 height 6
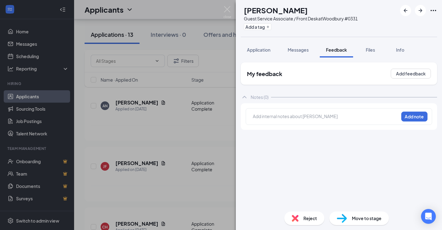
click at [338, 115] on div at bounding box center [325, 116] width 145 height 6
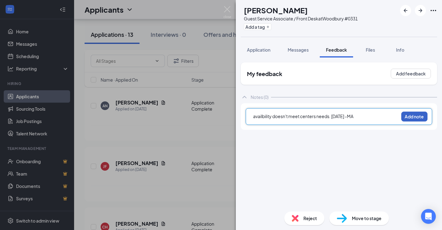
click at [405, 115] on button "Add note" at bounding box center [414, 116] width 26 height 10
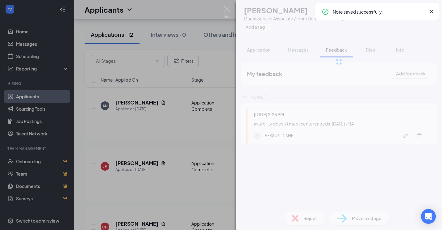
click at [304, 221] on div "Reject" at bounding box center [304, 218] width 40 height 14
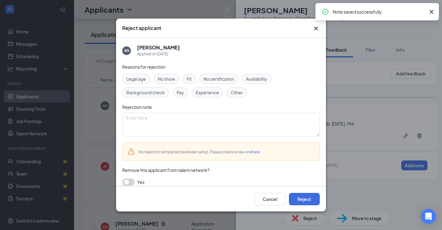
click at [305, 208] on div "Cancel Reject" at bounding box center [221, 198] width 210 height 25
click at [307, 196] on button "Reject" at bounding box center [304, 199] width 31 height 12
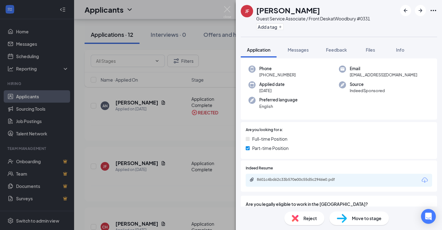
scroll to position [41, 0]
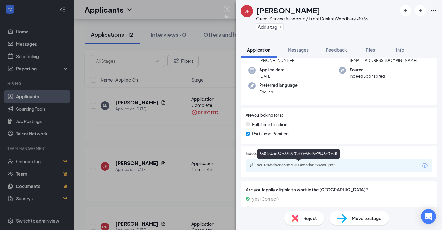
click at [288, 161] on div "8601c4bd62c33b570e00c55d5c2946e0.pdf" at bounding box center [298, 154] width 83 height 13
click at [288, 164] on div "8601c4bd62c33b570e00c55d5c2946e0.pdf" at bounding box center [300, 164] width 86 height 5
drag, startPoint x: 340, startPoint y: 53, endPoint x: 287, endPoint y: 171, distance: 128.9
click at [340, 53] on button "Feedback" at bounding box center [336, 49] width 33 height 15
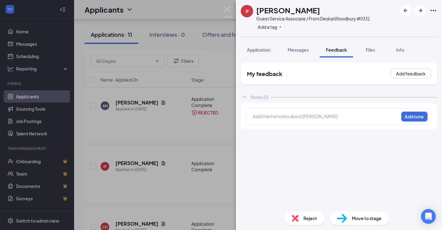
click at [288, 123] on div "Add internal notes about [PERSON_NAME] Add note" at bounding box center [339, 116] width 186 height 17
click at [292, 117] on div at bounding box center [325, 116] width 145 height 6
click at [411, 113] on button "Add note" at bounding box center [414, 116] width 26 height 10
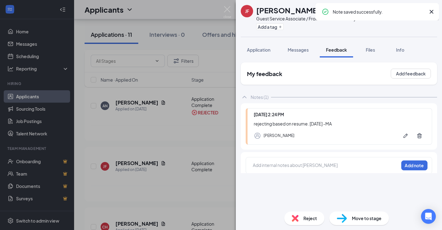
click at [303, 220] on div "Reject" at bounding box center [304, 218] width 40 height 14
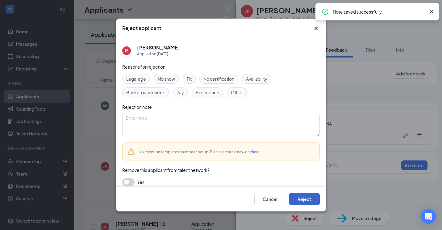
click at [301, 199] on button "Reject" at bounding box center [304, 199] width 31 height 12
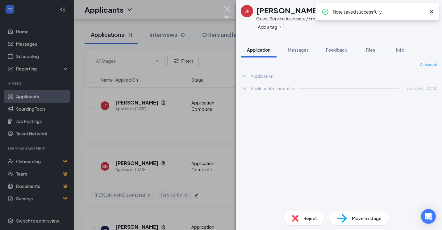
click at [224, 10] on img at bounding box center [228, 12] width 8 height 12
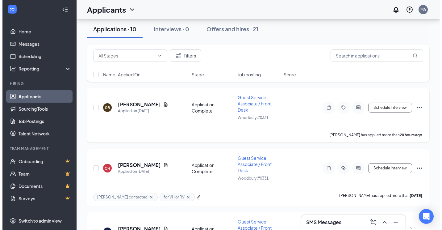
scroll to position [62, 0]
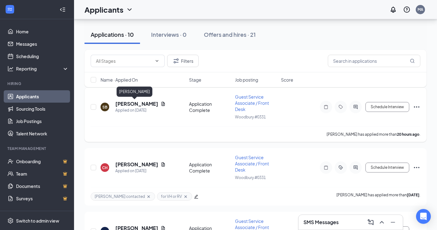
click at [128, 102] on h5 "[PERSON_NAME]" at bounding box center [136, 103] width 43 height 7
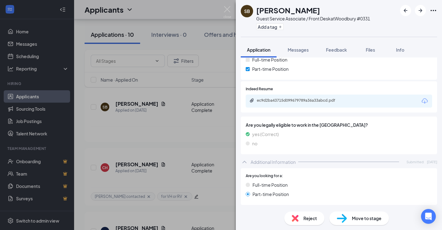
scroll to position [102, 0]
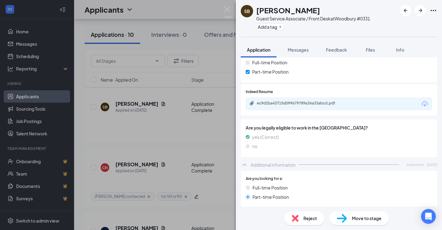
click at [299, 105] on div "ec9d2ba43715d099679789a36a33abcd.pdf" at bounding box center [300, 103] width 86 height 5
click at [328, 53] on button "Feedback" at bounding box center [336, 49] width 33 height 15
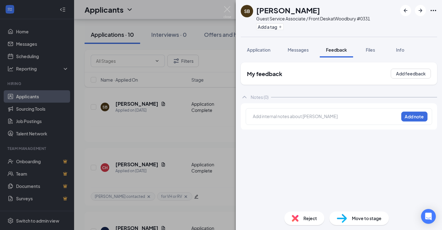
click at [313, 121] on div at bounding box center [326, 117] width 146 height 9
click at [318, 119] on div at bounding box center [325, 117] width 145 height 8
click at [421, 115] on button "Add note" at bounding box center [414, 116] width 26 height 10
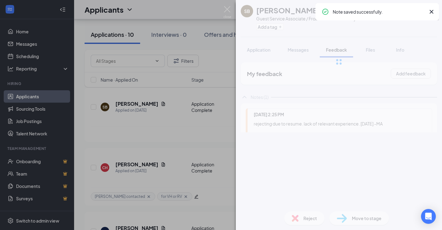
click at [301, 211] on div "Reject Move to stage" at bounding box center [339, 217] width 206 height 23
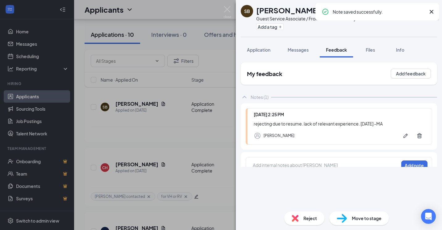
click at [299, 216] on div "Reject" at bounding box center [304, 218] width 40 height 14
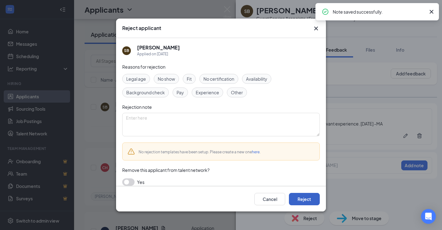
click at [298, 194] on button "Reject" at bounding box center [304, 199] width 31 height 12
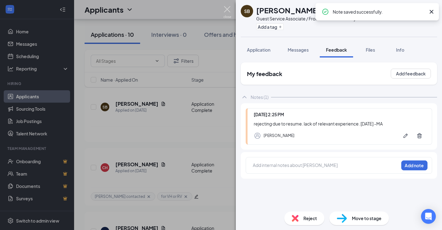
click at [225, 7] on img at bounding box center [228, 12] width 8 height 12
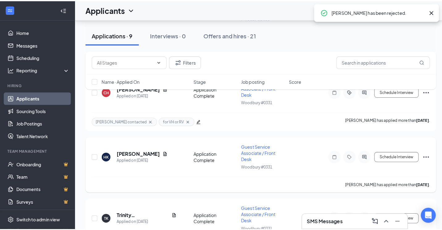
scroll to position [154, 0]
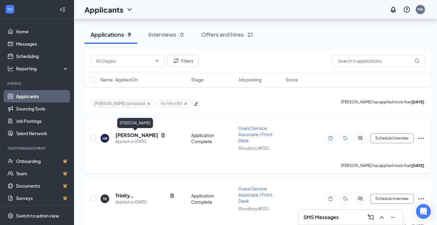
click at [125, 137] on h5 "[PERSON_NAME]" at bounding box center [136, 135] width 43 height 7
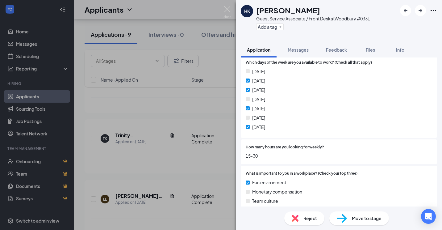
scroll to position [102, 0]
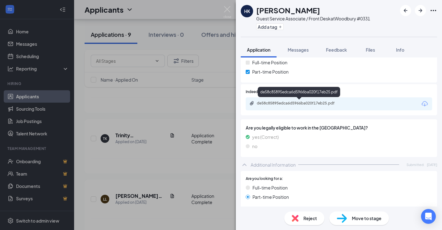
click at [304, 102] on div "de58c85895edca6d5966ba020f17eb25.pdf" at bounding box center [300, 103] width 86 height 5
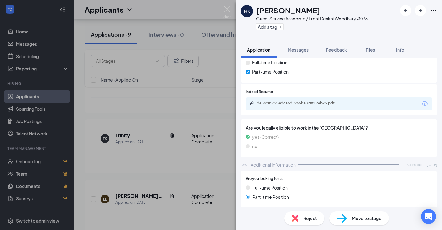
click at [342, 51] on span "Feedback" at bounding box center [336, 50] width 21 height 6
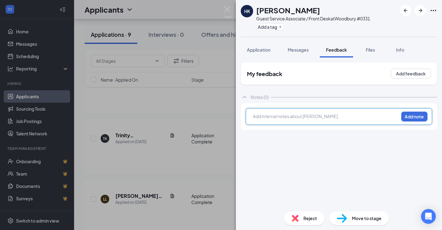
click at [321, 119] on div at bounding box center [325, 116] width 145 height 6
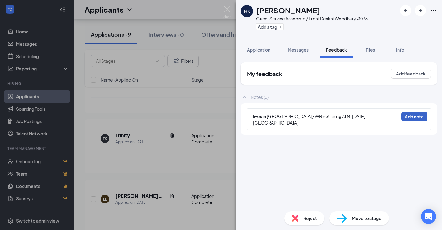
click at [406, 113] on button "Add note" at bounding box center [414, 116] width 26 height 10
click at [304, 218] on span "Reject" at bounding box center [310, 218] width 14 height 7
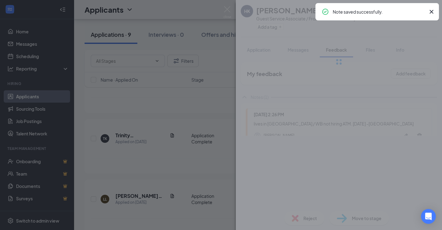
click at [300, 218] on div "Reject applicant HK [PERSON_NAME] Applied on [DATE] Reasons for rejection Legal…" at bounding box center [221, 115] width 442 height 230
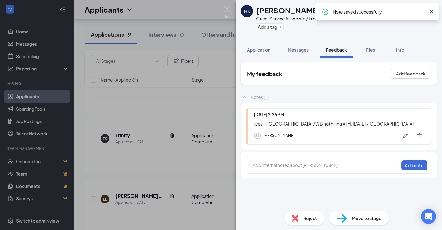
click at [303, 223] on div "Reject" at bounding box center [304, 218] width 40 height 14
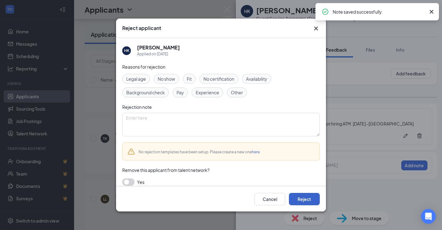
click at [298, 200] on button "Reject" at bounding box center [304, 199] width 31 height 12
click at [228, 8] on img at bounding box center [228, 12] width 8 height 12
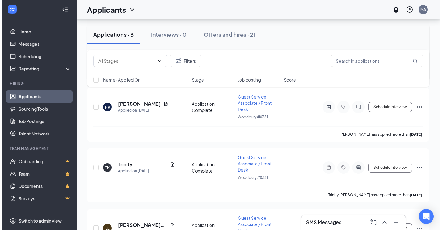
scroll to position [154, 0]
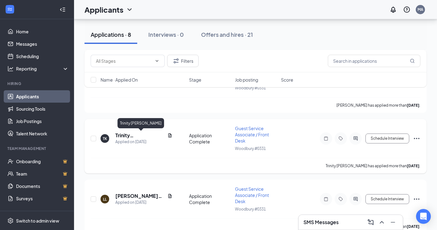
click at [145, 137] on h5 "Trinity [PERSON_NAME]" at bounding box center [140, 135] width 50 height 7
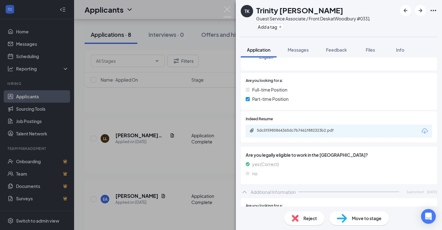
scroll to position [72, 0]
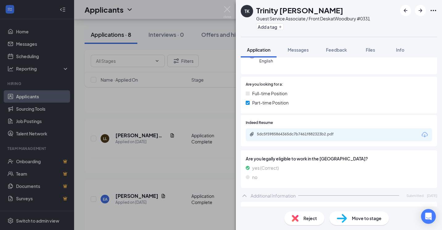
click at [322, 132] on div "5dc5f5985864365dc7b7461f882323b2.pdf" at bounding box center [300, 134] width 86 height 5
click at [346, 50] on span "Feedback" at bounding box center [336, 50] width 21 height 6
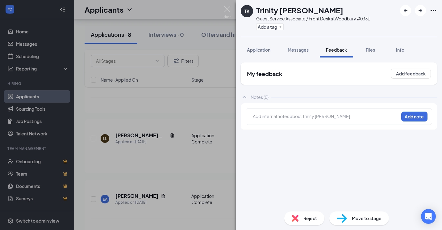
click at [298, 96] on div "Notes (0)" at bounding box center [339, 97] width 196 height 12
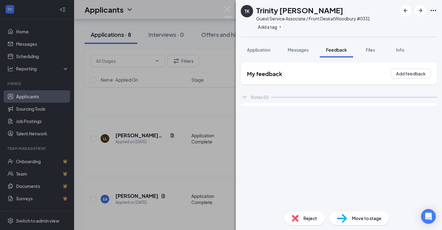
drag, startPoint x: 290, startPoint y: 115, endPoint x: 293, endPoint y: 111, distance: 5.6
click at [290, 115] on div "My feedback Add feedback Notes (0) Add internal notes about Trinity [PERSON_NAM…" at bounding box center [339, 134] width 196 height 144
drag, startPoint x: 305, startPoint y: 92, endPoint x: 318, endPoint y: 77, distance: 20.2
click at [306, 91] on div "Notes (0)" at bounding box center [339, 97] width 196 height 12
click at [318, 75] on div "My feedback Add feedback" at bounding box center [339, 73] width 196 height 22
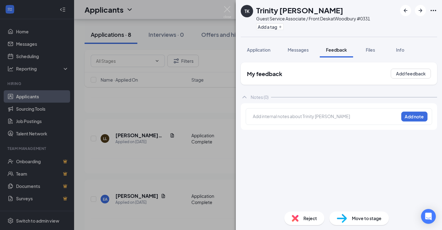
click at [304, 116] on div at bounding box center [325, 116] width 145 height 6
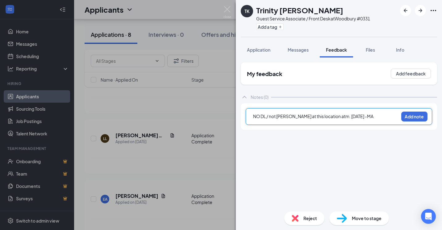
click at [285, 116] on span "NO DL / not [PERSON_NAME] at this location atm. [DATE] -MA" at bounding box center [313, 116] width 120 height 6
click at [408, 114] on button "Add note" at bounding box center [414, 116] width 26 height 10
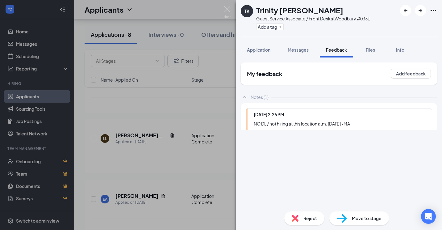
click at [303, 219] on div "TK Trinity [PERSON_NAME] Guest Service Associate / Front Desk at [GEOGRAPHIC_DA…" at bounding box center [339, 115] width 206 height 230
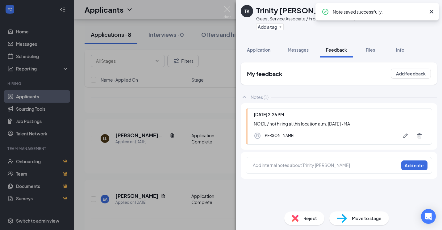
click at [307, 213] on div "Reject" at bounding box center [304, 218] width 40 height 14
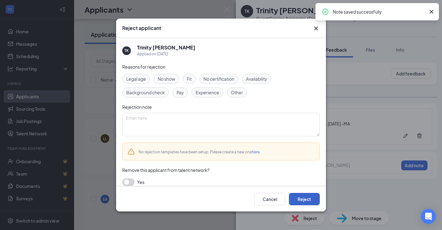
click at [317, 193] on button "Reject" at bounding box center [304, 199] width 31 height 12
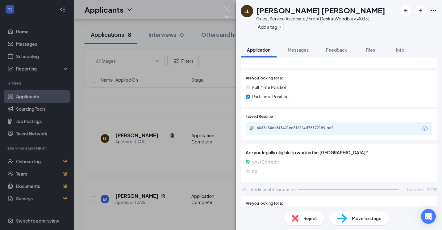
scroll to position [78, 0]
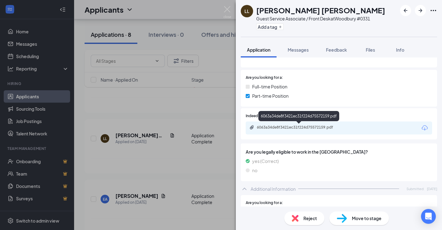
click at [313, 126] on div "6063a34de8f3421ec31f224d75572159.pdf" at bounding box center [300, 127] width 86 height 5
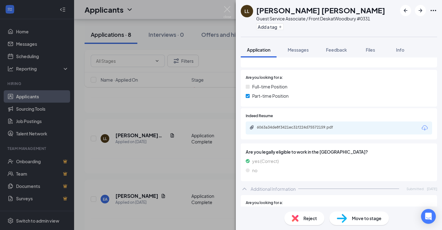
click at [332, 51] on span "Feedback" at bounding box center [336, 50] width 21 height 6
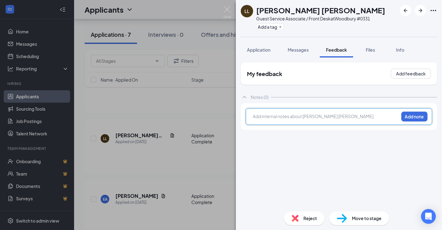
click at [290, 118] on div at bounding box center [325, 116] width 145 height 6
click at [411, 118] on button "Add note" at bounding box center [414, 116] width 26 height 10
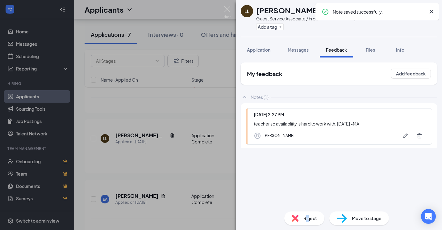
click at [307, 214] on div "Reject" at bounding box center [304, 218] width 40 height 14
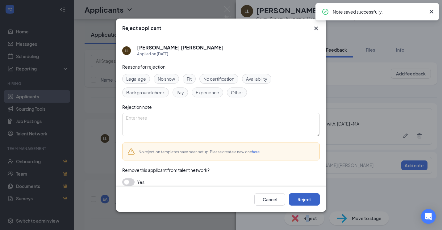
drag, startPoint x: 307, startPoint y: 214, endPoint x: 302, endPoint y: 199, distance: 15.5
click at [302, 199] on button "Reject" at bounding box center [304, 199] width 31 height 12
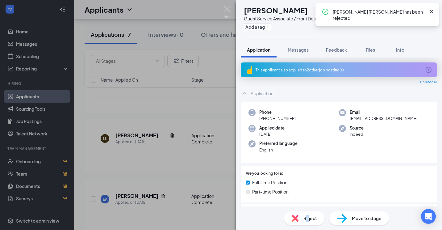
click at [305, 70] on div "This applicant also applied to 2 other job posting(s)" at bounding box center [338, 69] width 165 height 5
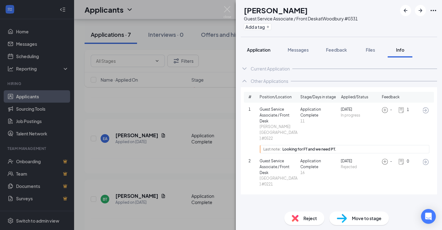
click at [261, 51] on span "Application" at bounding box center [258, 50] width 23 height 6
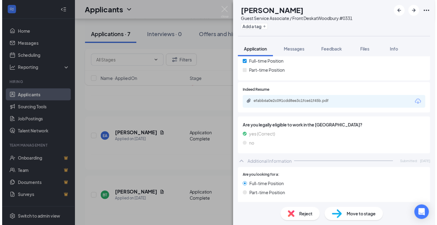
scroll to position [120, 0]
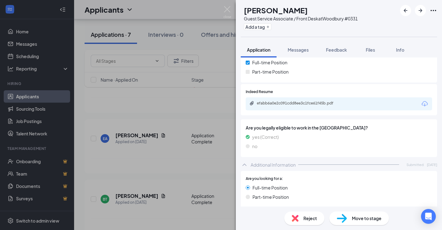
click at [276, 106] on div "efabb6a0e2c091cdd8ee3c1fce61f45b.pdf" at bounding box center [300, 103] width 86 height 5
click at [270, 30] on div "Add a tag" at bounding box center [301, 27] width 114 height 10
drag, startPoint x: 272, startPoint y: 27, endPoint x: 273, endPoint y: 33, distance: 6.2
click at [271, 27] on button "Add a tag" at bounding box center [257, 26] width 27 height 6
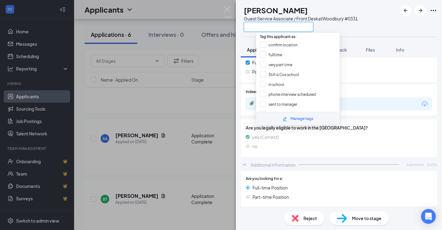
click at [279, 29] on input "text" at bounding box center [278, 27] width 69 height 10
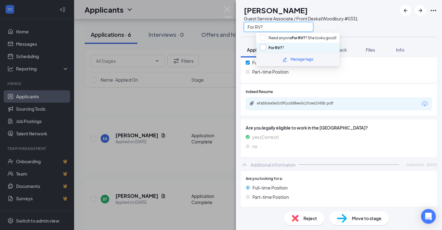
type input "For RV?"
click at [263, 46] on input "For RV? ?" at bounding box center [272, 47] width 24 height 7
checkbox input "true"
click at [358, 19] on div "Guest Service Associate / Front Desk at [GEOGRAPHIC_DATA] #0331" at bounding box center [301, 18] width 114 height 6
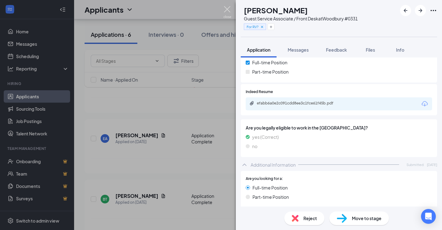
click at [228, 8] on img at bounding box center [228, 12] width 8 height 12
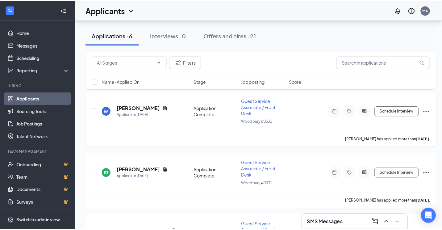
scroll to position [185, 0]
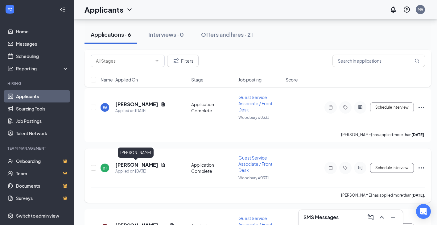
click at [135, 163] on h5 "[PERSON_NAME]" at bounding box center [136, 164] width 43 height 7
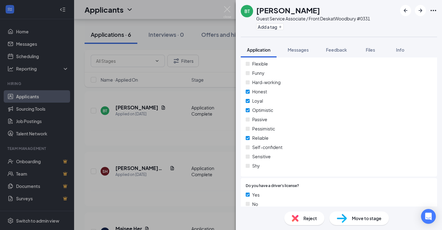
scroll to position [535, 0]
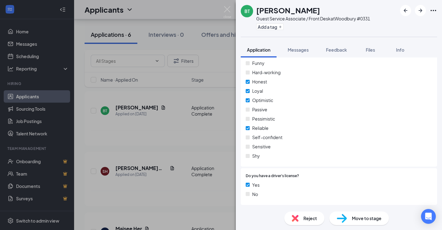
drag, startPoint x: 335, startPoint y: 50, endPoint x: 312, endPoint y: 92, distance: 48.1
click at [335, 50] on span "Feedback" at bounding box center [336, 50] width 21 height 6
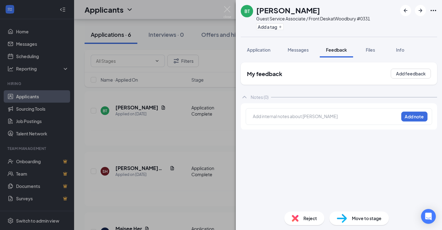
click at [311, 116] on div at bounding box center [325, 116] width 145 height 6
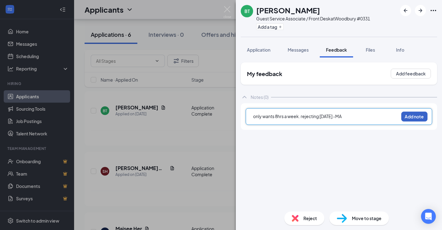
click at [417, 115] on button "Add note" at bounding box center [414, 116] width 26 height 10
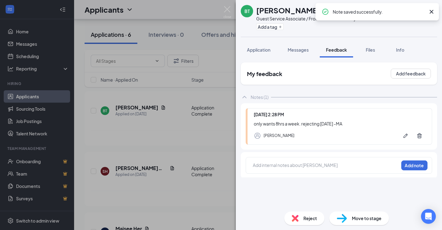
click at [312, 216] on span "Reject" at bounding box center [310, 218] width 14 height 7
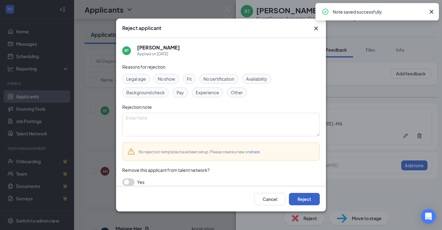
click at [305, 194] on button "Reject" at bounding box center [304, 199] width 31 height 12
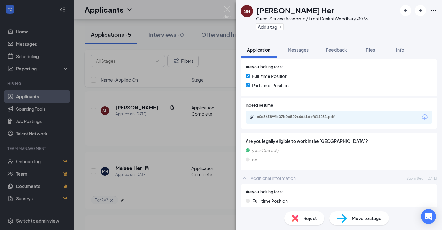
scroll to position [102, 0]
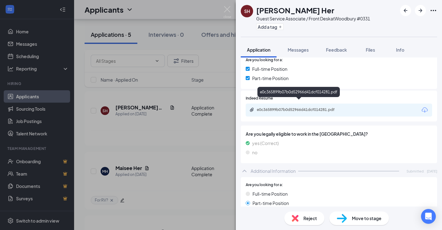
click at [289, 107] on div "e0c365899b07b0d52966d41dcf014281.pdf" at bounding box center [300, 109] width 86 height 5
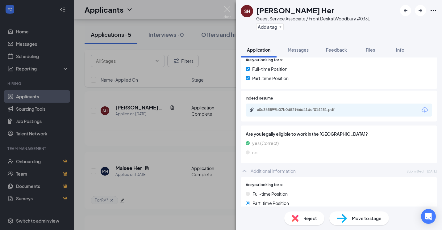
click at [338, 53] on button "Feedback" at bounding box center [336, 49] width 33 height 15
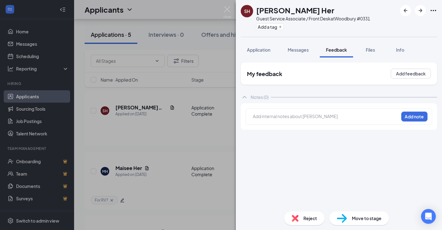
click at [336, 121] on div "Add internal notes about [PERSON_NAME] Her Add note" at bounding box center [339, 116] width 186 height 17
click at [349, 118] on div at bounding box center [325, 116] width 145 height 6
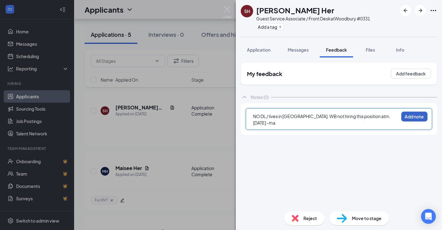
click at [412, 115] on button "Add note" at bounding box center [414, 116] width 26 height 10
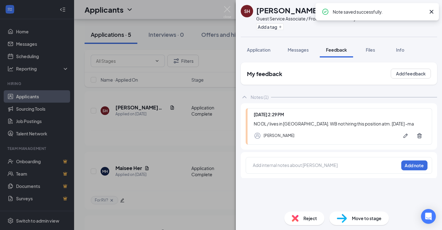
click at [298, 220] on img at bounding box center [295, 218] width 7 height 7
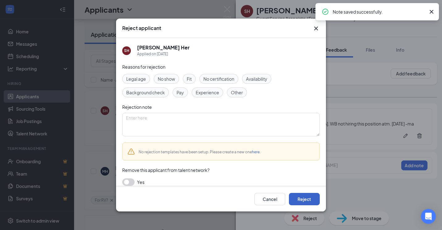
click at [299, 199] on button "Reject" at bounding box center [304, 199] width 31 height 12
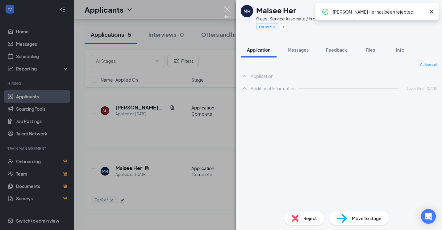
click at [226, 8] on img at bounding box center [228, 12] width 8 height 12
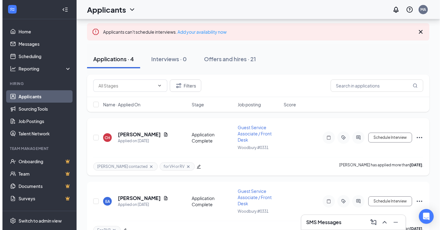
scroll to position [31, 0]
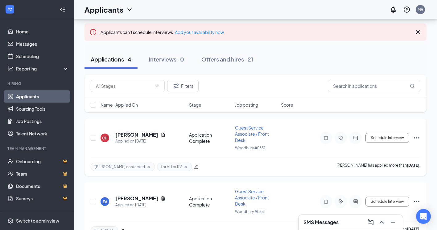
click at [113, 136] on div "CH [PERSON_NAME] Applied on [DATE]" at bounding box center [143, 137] width 85 height 13
click at [117, 135] on h5 "[PERSON_NAME]" at bounding box center [136, 134] width 43 height 7
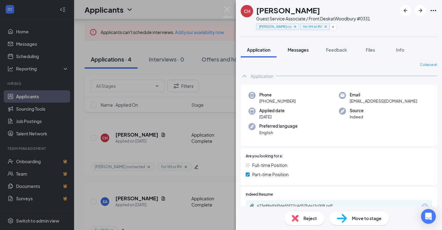
click at [298, 54] on button "Messages" at bounding box center [298, 49] width 33 height 15
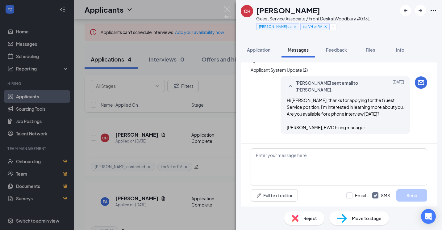
scroll to position [118, 0]
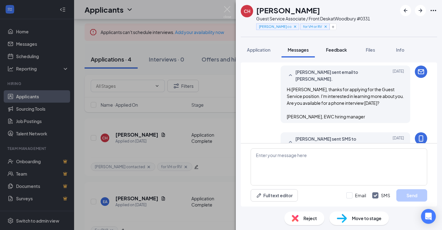
click at [338, 48] on span "Feedback" at bounding box center [336, 50] width 21 height 6
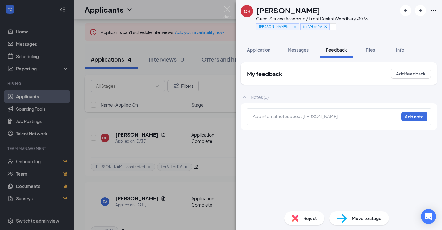
click at [303, 121] on div at bounding box center [326, 117] width 146 height 9
click at [314, 118] on div at bounding box center [325, 116] width 145 height 6
click at [417, 124] on div "never responded to initial message. [DATE] -ma Add note" at bounding box center [339, 116] width 186 height 17
click at [415, 118] on button "Add note" at bounding box center [414, 116] width 26 height 10
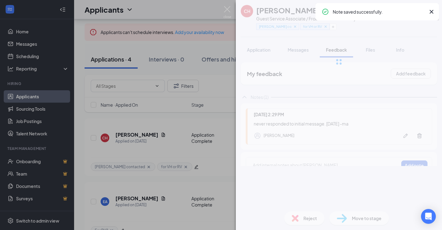
click at [299, 219] on div "CH [PERSON_NAME] Her Guest Service Associate / Front Desk at [GEOGRAPHIC_DATA] …" at bounding box center [339, 115] width 206 height 230
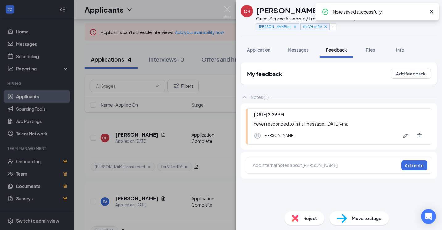
click at [295, 220] on img at bounding box center [295, 218] width 7 height 7
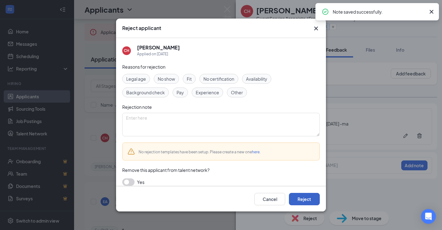
click at [306, 201] on button "Reject" at bounding box center [304, 199] width 31 height 12
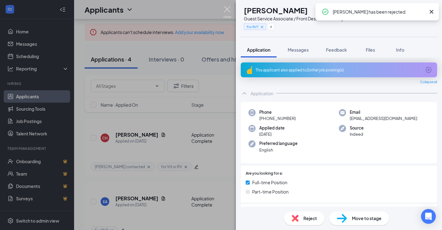
click at [226, 9] on img at bounding box center [228, 12] width 8 height 12
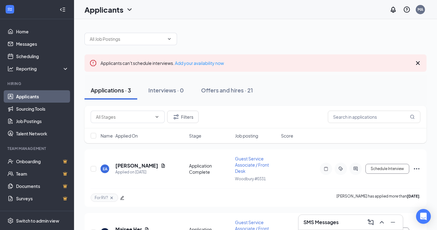
click at [45, 91] on link "Applicants" at bounding box center [42, 96] width 53 height 12
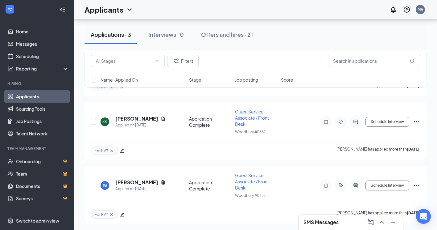
scroll to position [154, 0]
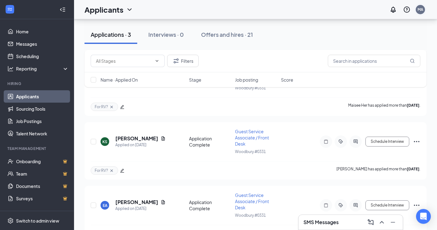
click at [424, 9] on div "MA" at bounding box center [421, 9] width 6 height 5
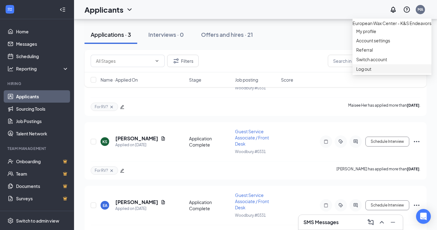
click at [378, 72] on div "Log out" at bounding box center [393, 69] width 72 height 6
